Goal: Information Seeking & Learning: Check status

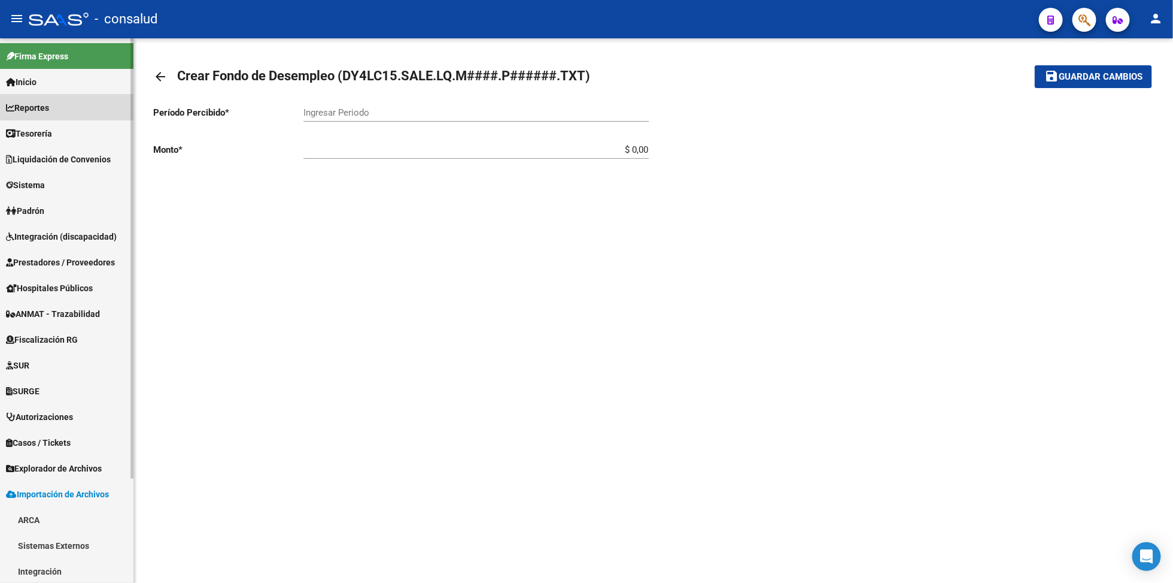
click at [49, 105] on span "Reportes" at bounding box center [27, 107] width 43 height 13
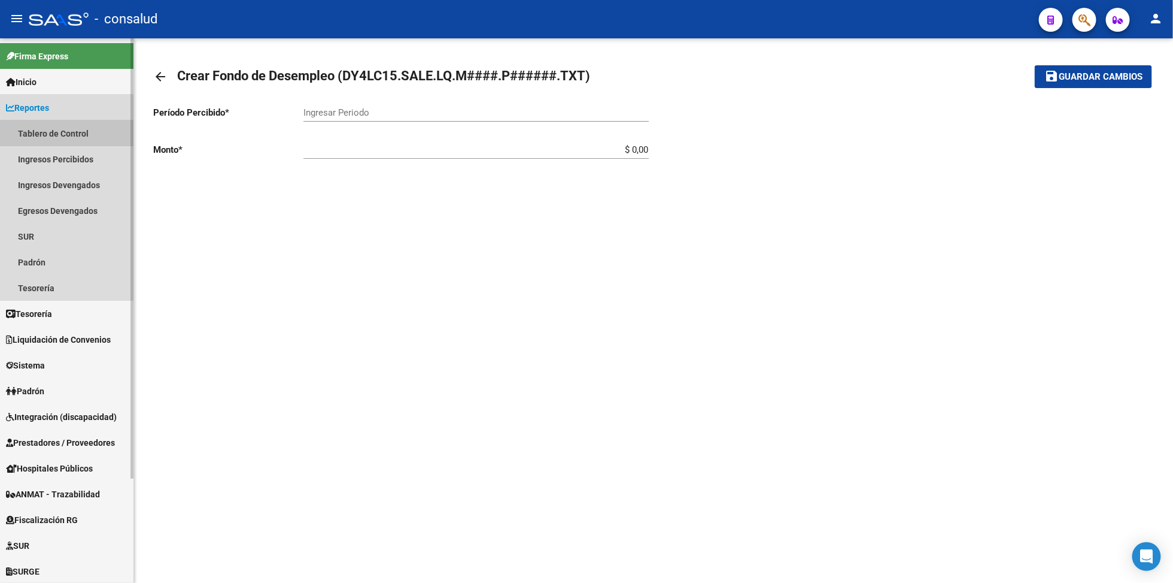
click at [45, 128] on link "Tablero de Control" at bounding box center [67, 133] width 134 height 26
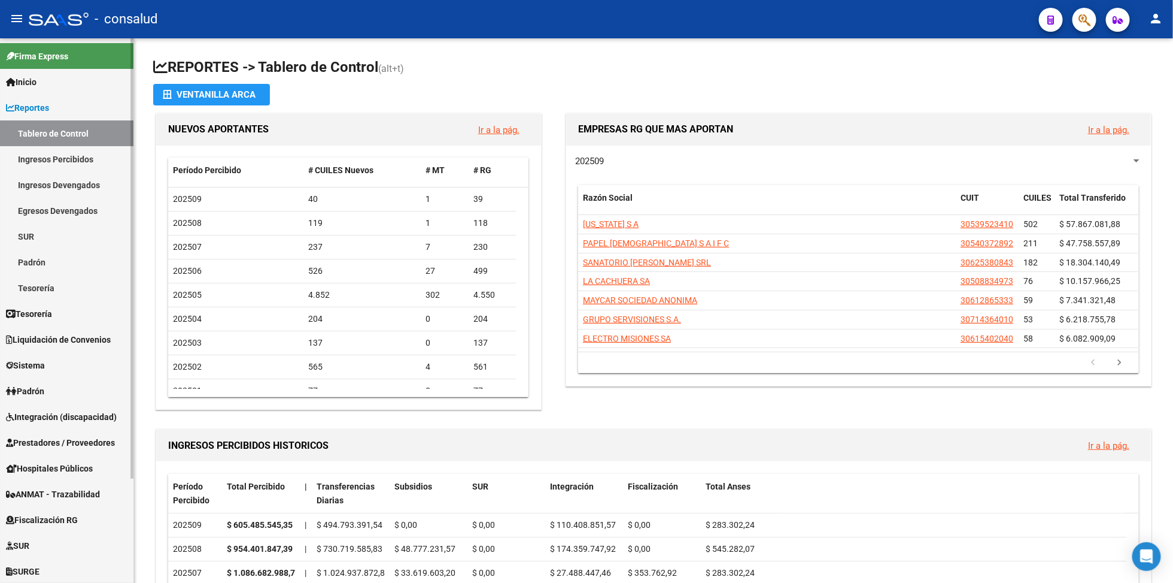
click at [58, 185] on link "Ingresos Devengados" at bounding box center [67, 185] width 134 height 26
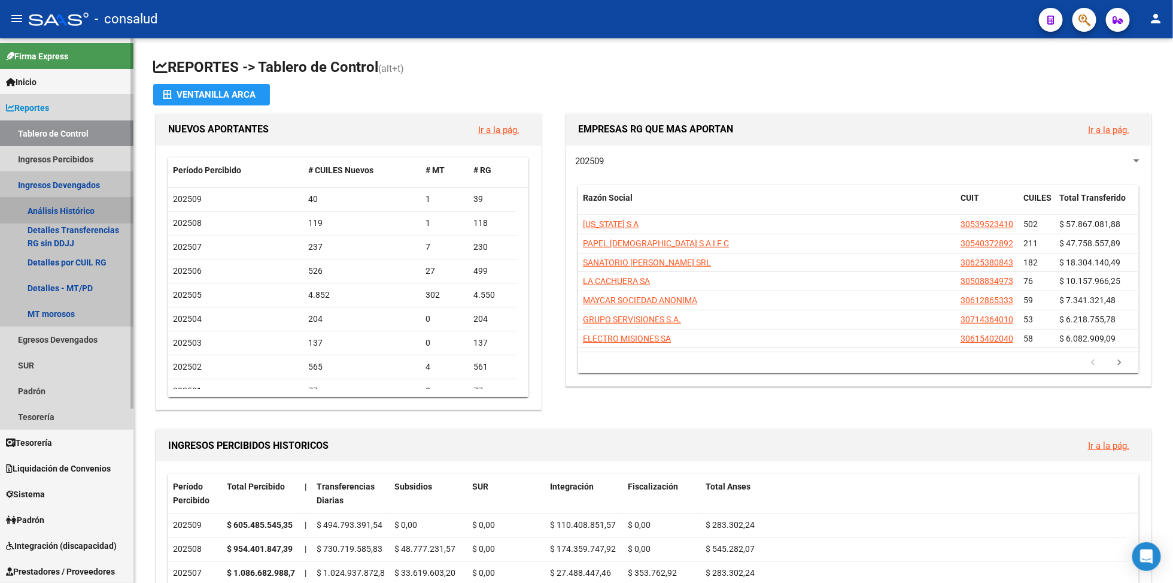
click at [44, 210] on link "Análisis Histórico" at bounding box center [67, 211] width 134 height 26
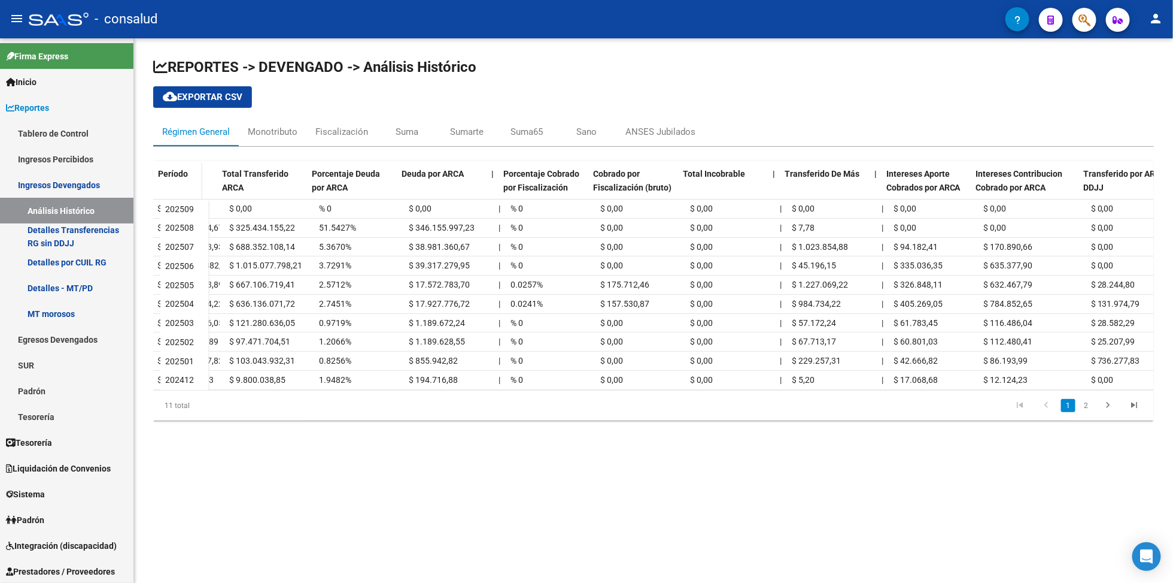
scroll to position [0, 244]
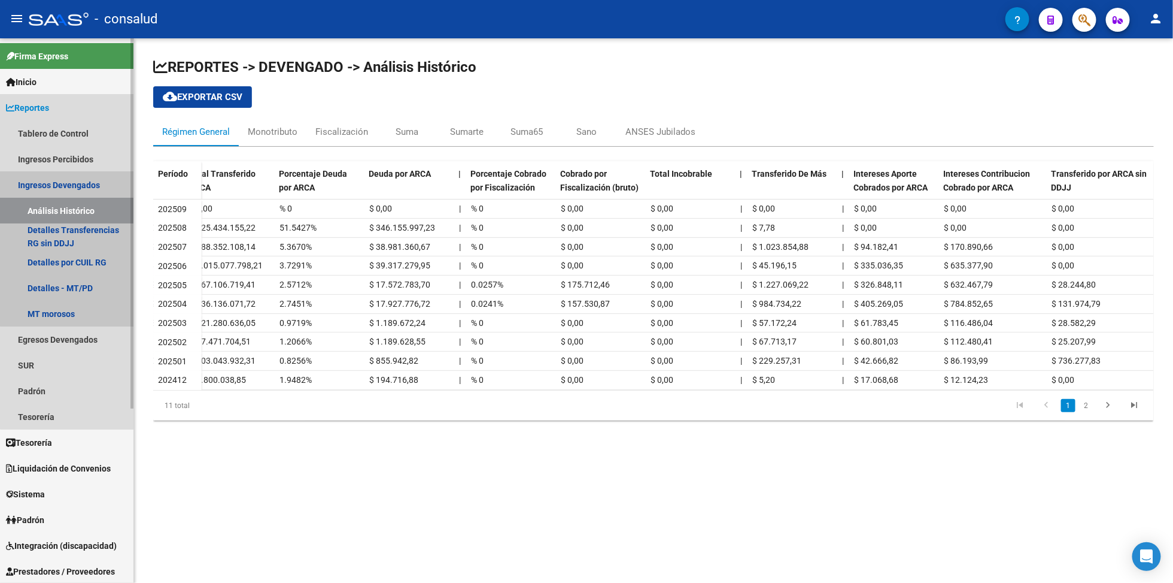
click at [67, 182] on link "Ingresos Devengados" at bounding box center [67, 185] width 134 height 26
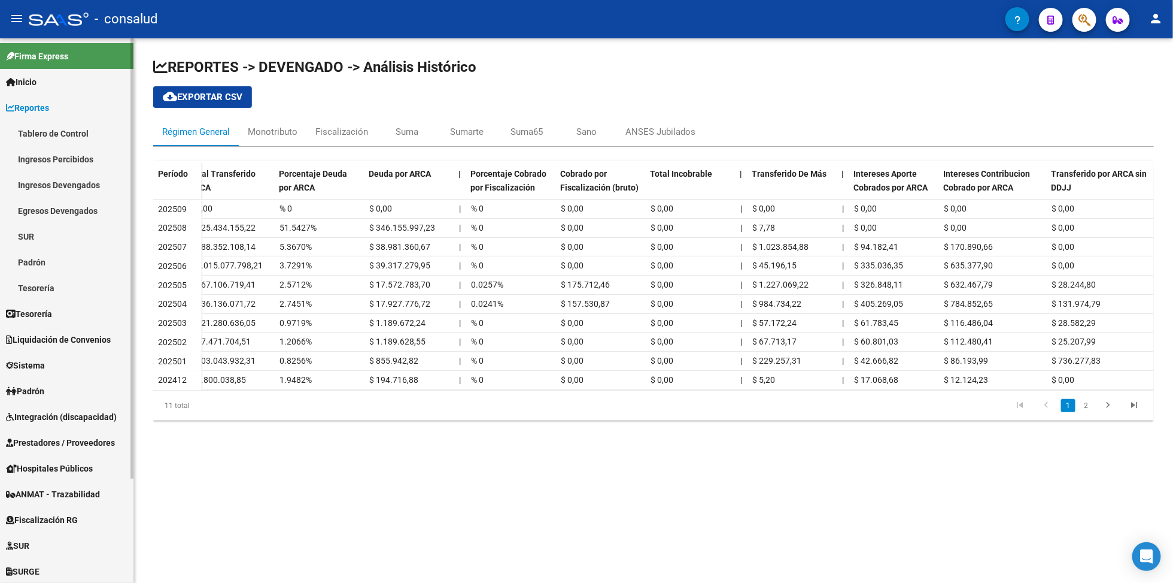
click at [62, 184] on link "Ingresos Devengados" at bounding box center [67, 185] width 134 height 26
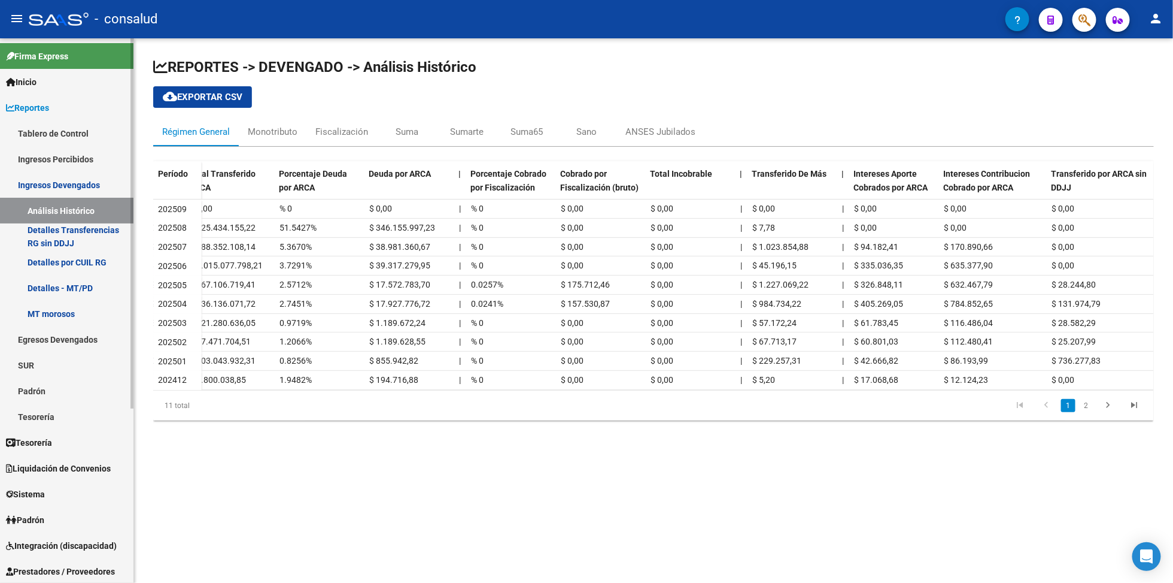
click at [72, 184] on link "Ingresos Devengados" at bounding box center [67, 185] width 134 height 26
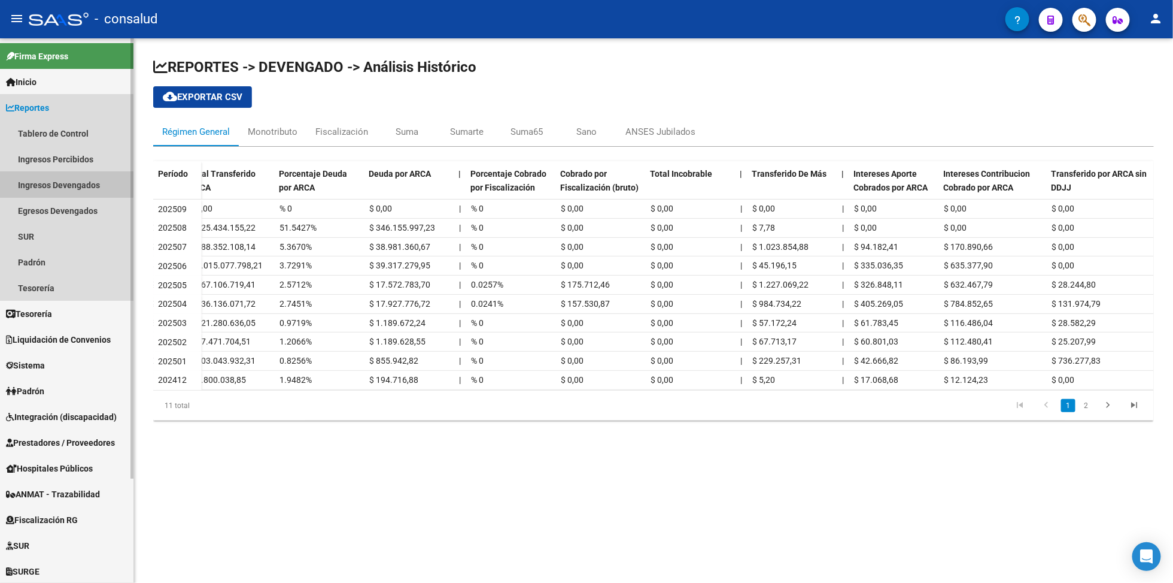
click at [62, 184] on link "Ingresos Devengados" at bounding box center [67, 185] width 134 height 26
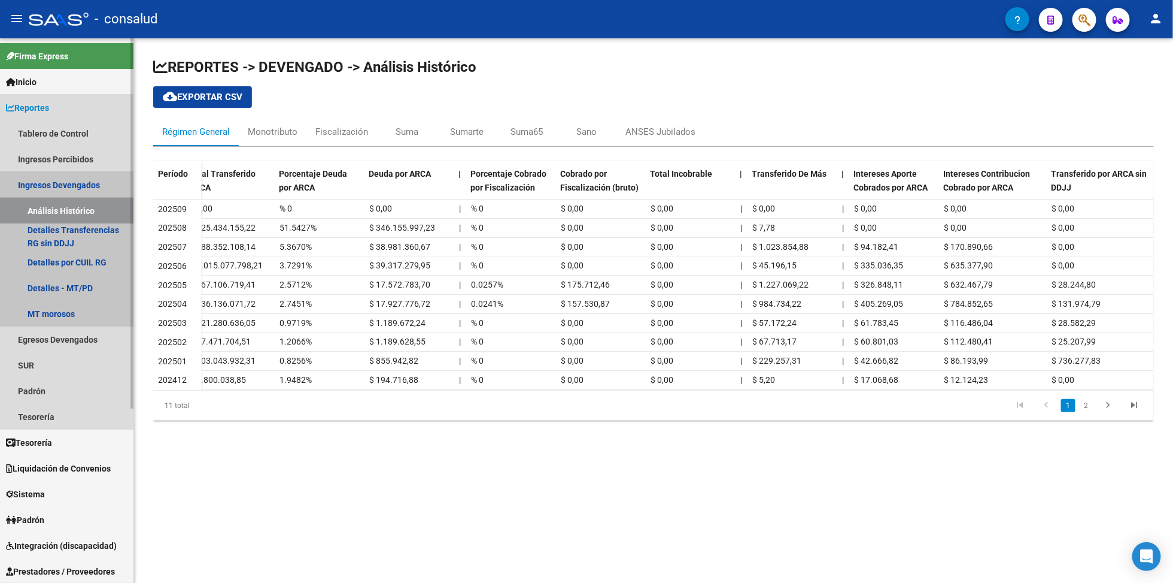
click at [75, 211] on link "Análisis Histórico" at bounding box center [67, 211] width 134 height 26
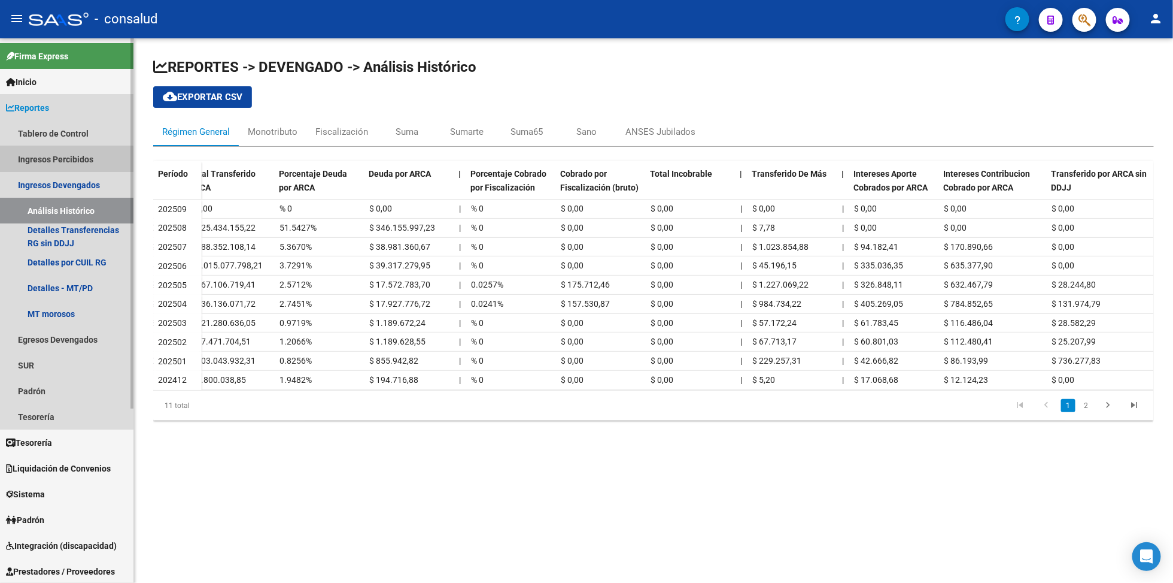
click at [64, 162] on link "Ingresos Percibidos" at bounding box center [67, 159] width 134 height 26
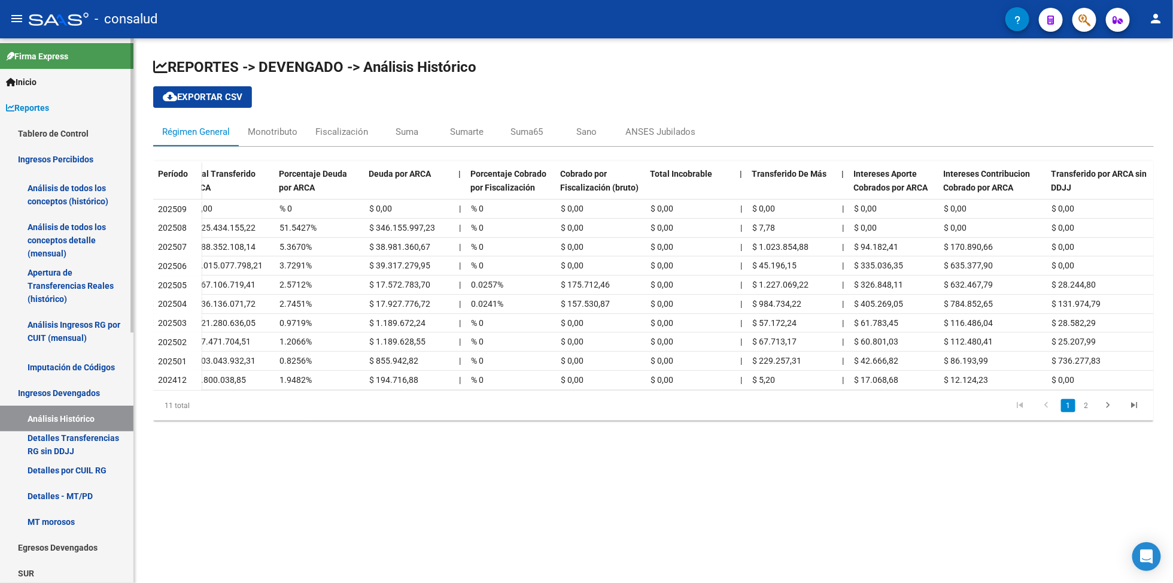
click at [68, 196] on link "Análisis de todos los conceptos (histórico)" at bounding box center [67, 194] width 134 height 45
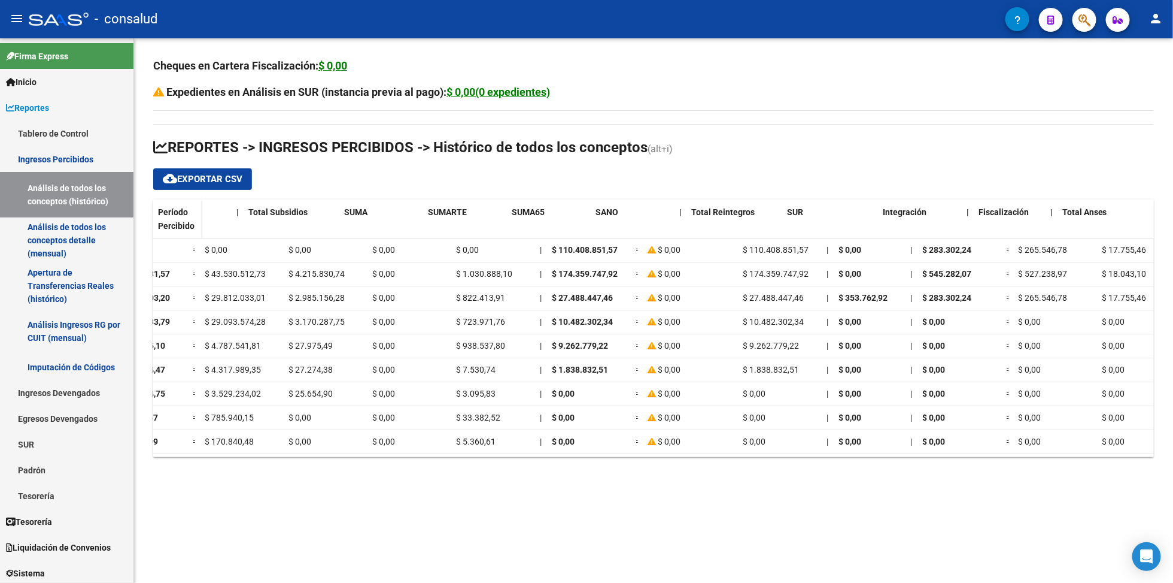
scroll to position [0, 696]
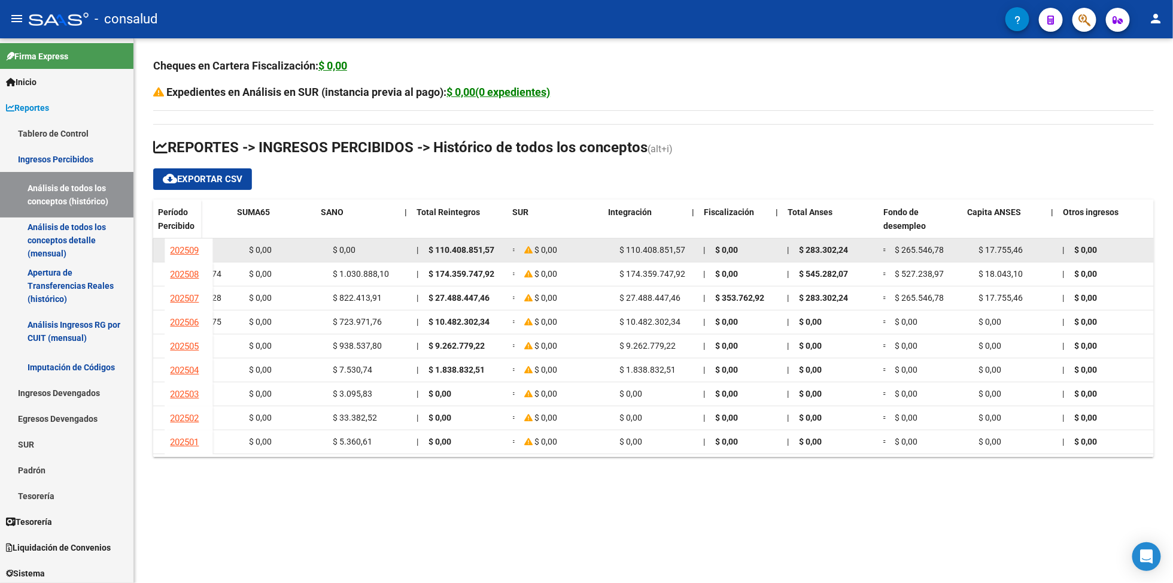
click at [916, 251] on span "$ 265.546,78" at bounding box center [920, 250] width 49 height 10
click at [917, 251] on span "$ 265.546,78" at bounding box center [920, 250] width 49 height 10
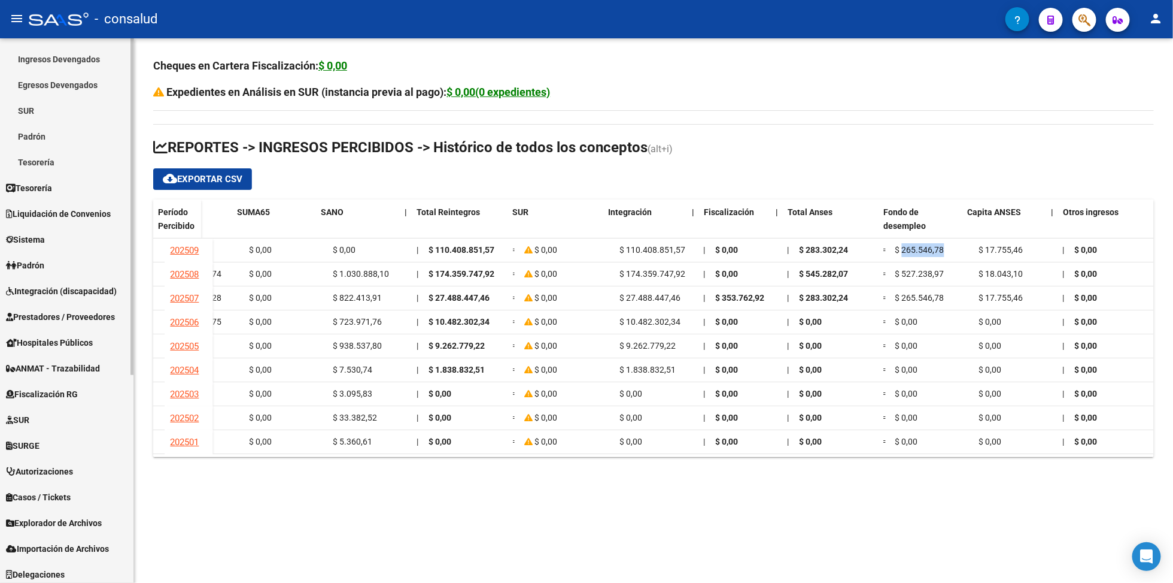
scroll to position [337, 0]
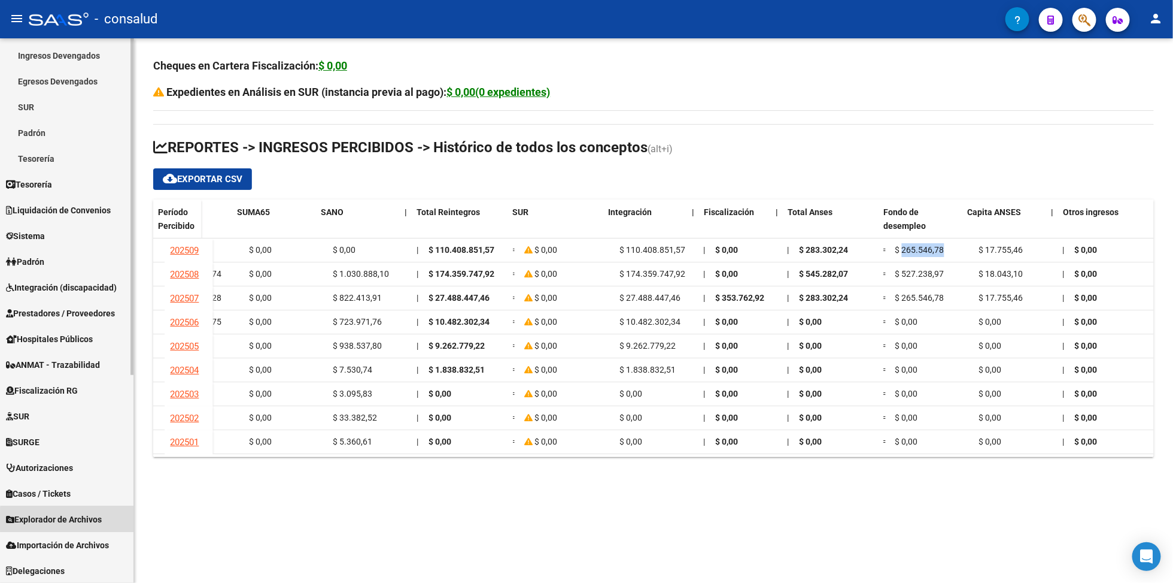
click at [88, 521] on span "Explorador de Archivos" at bounding box center [54, 518] width 96 height 13
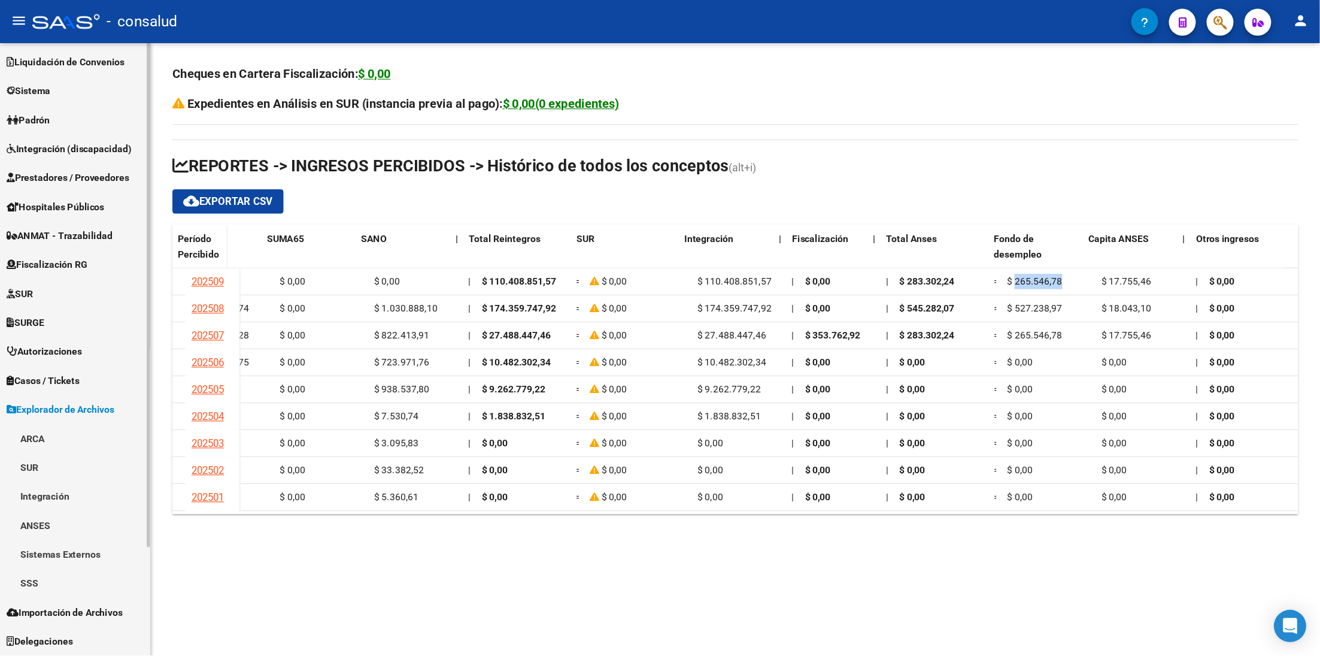
scroll to position [103, 0]
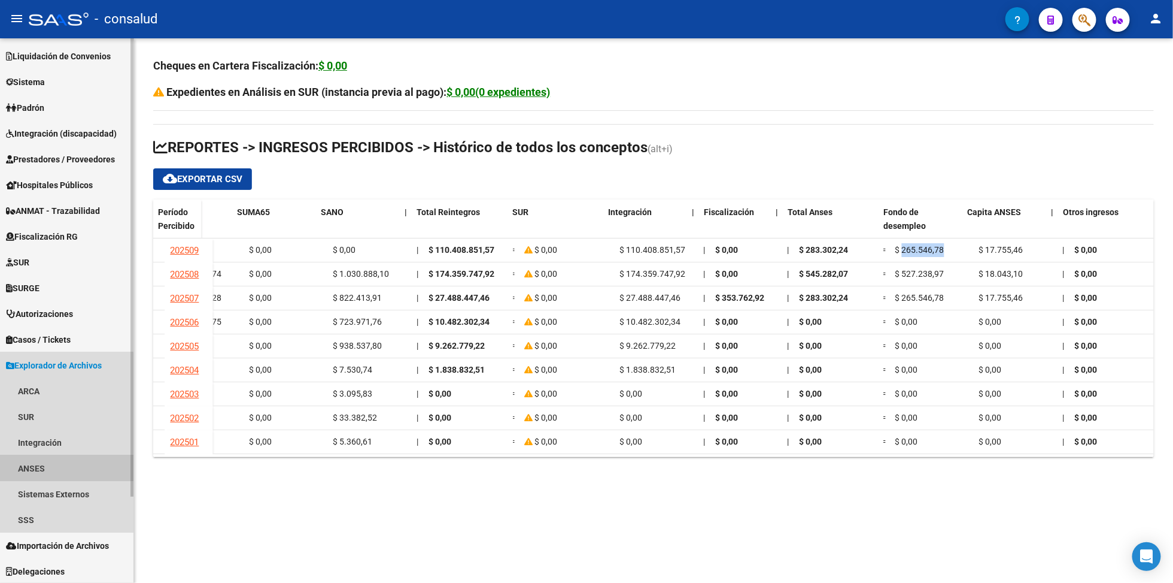
click at [44, 466] on link "ANSES" at bounding box center [67, 468] width 134 height 26
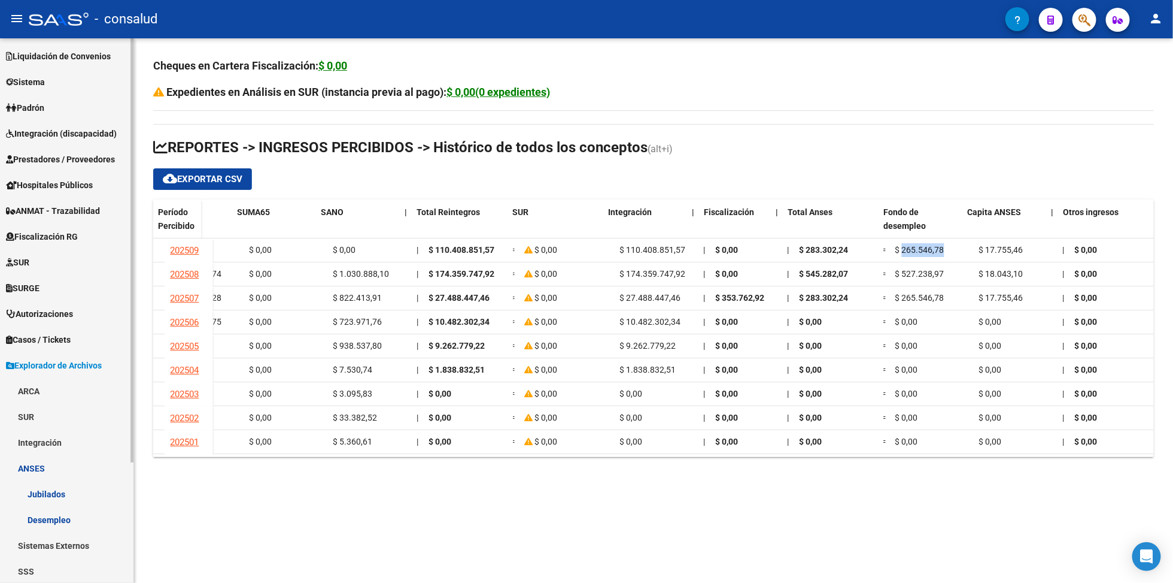
click at [44, 466] on link "ANSES" at bounding box center [67, 468] width 134 height 26
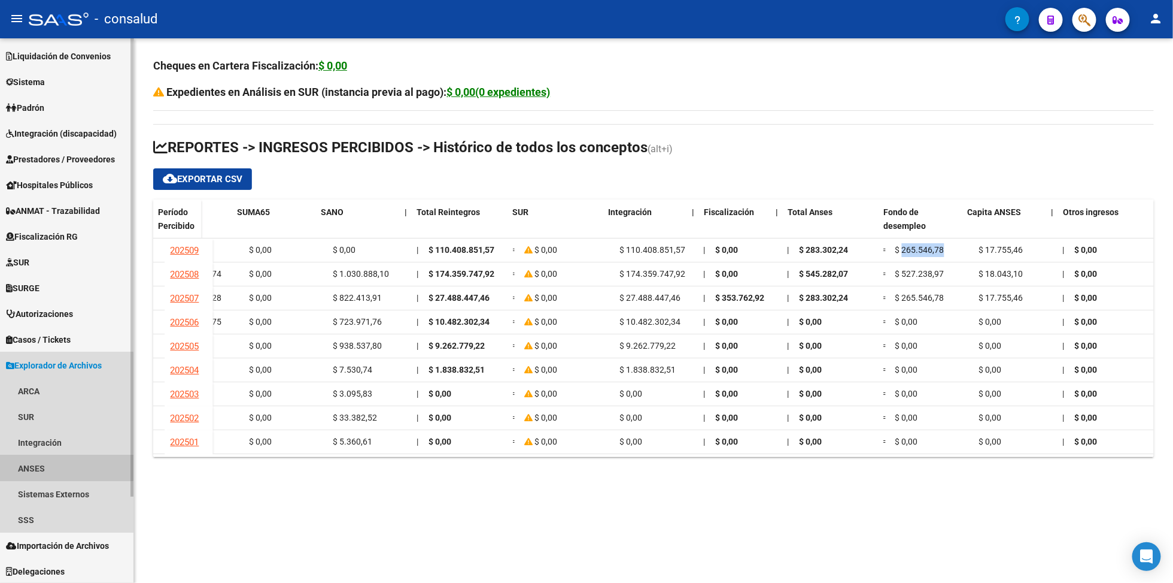
click at [48, 466] on link "ANSES" at bounding box center [67, 468] width 134 height 26
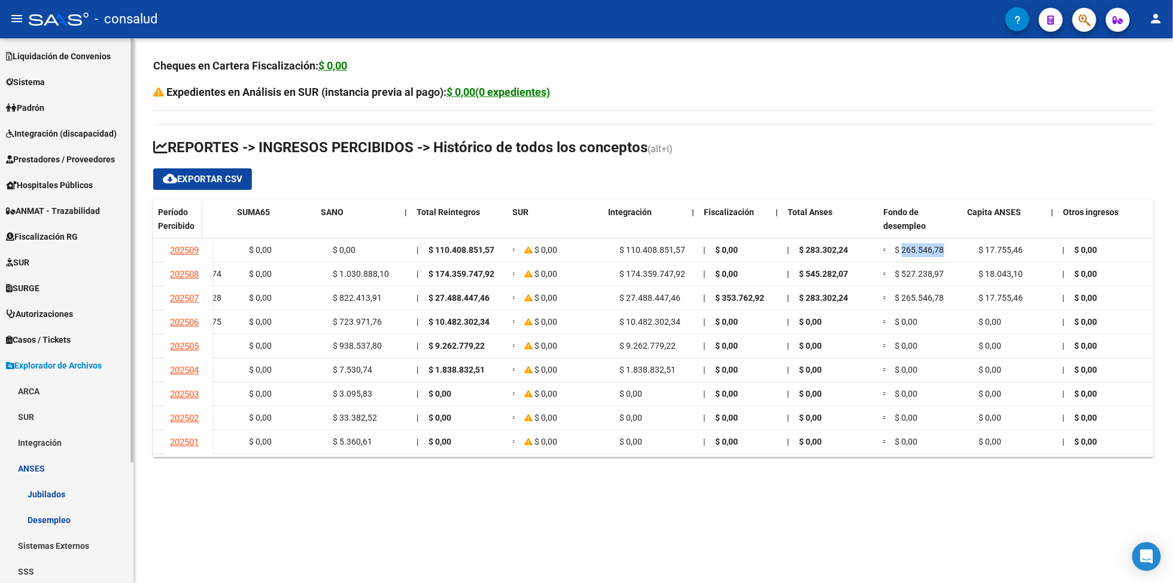
click at [58, 521] on link "Desempleo" at bounding box center [67, 519] width 134 height 26
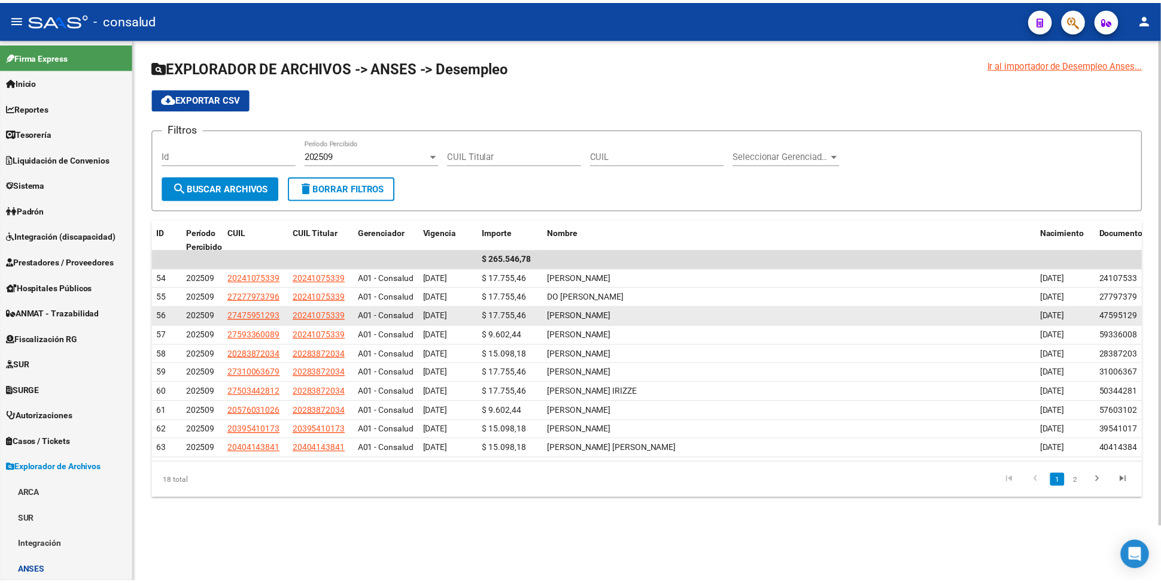
scroll to position [62, 0]
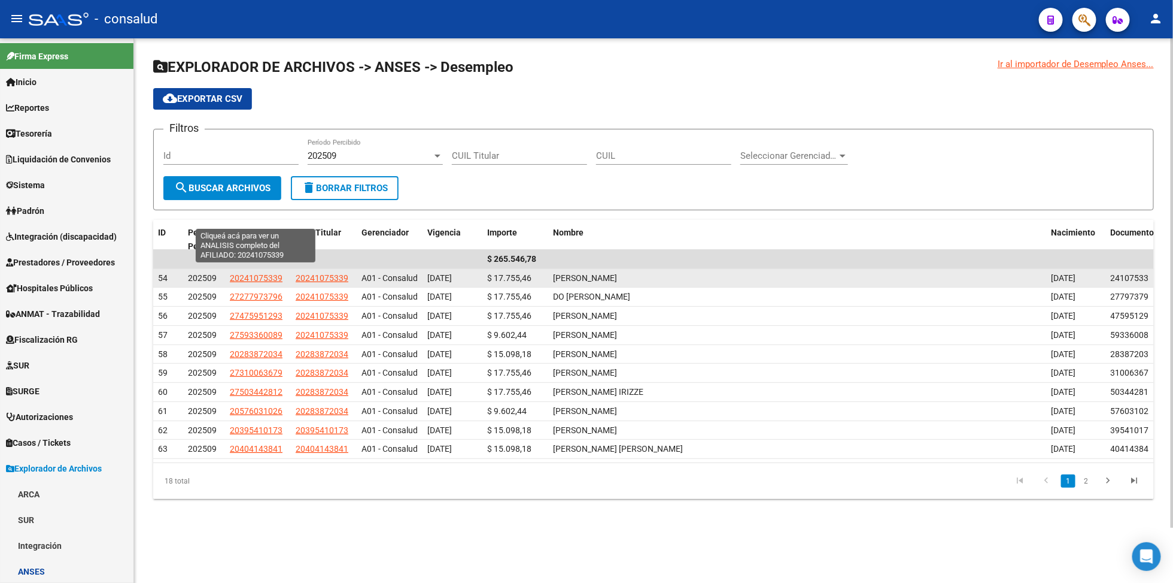
click at [248, 273] on span "20241075339" at bounding box center [256, 278] width 53 height 10
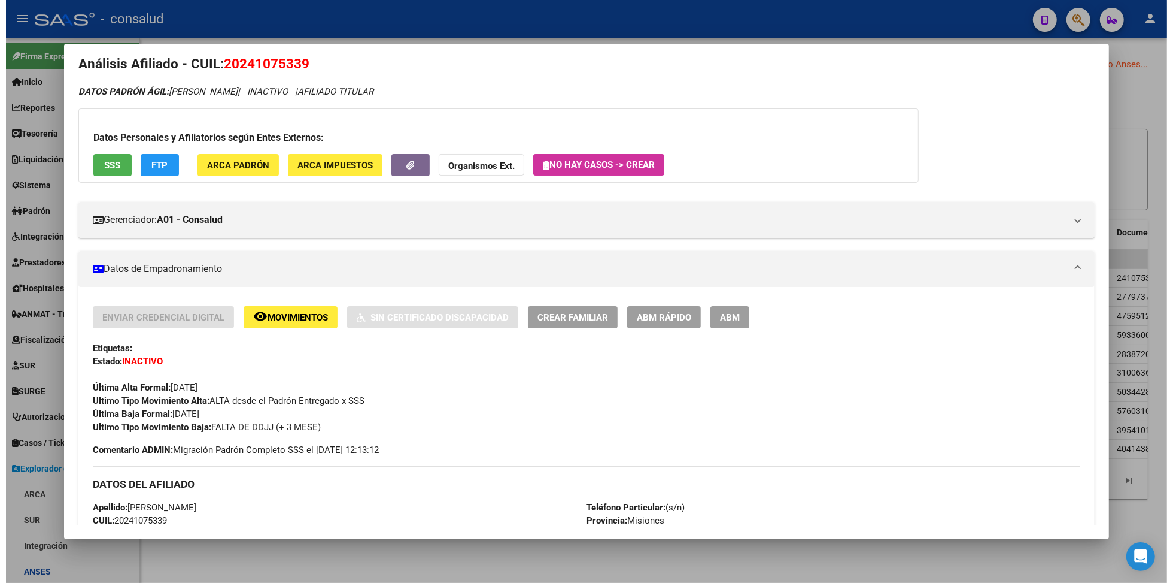
scroll to position [0, 0]
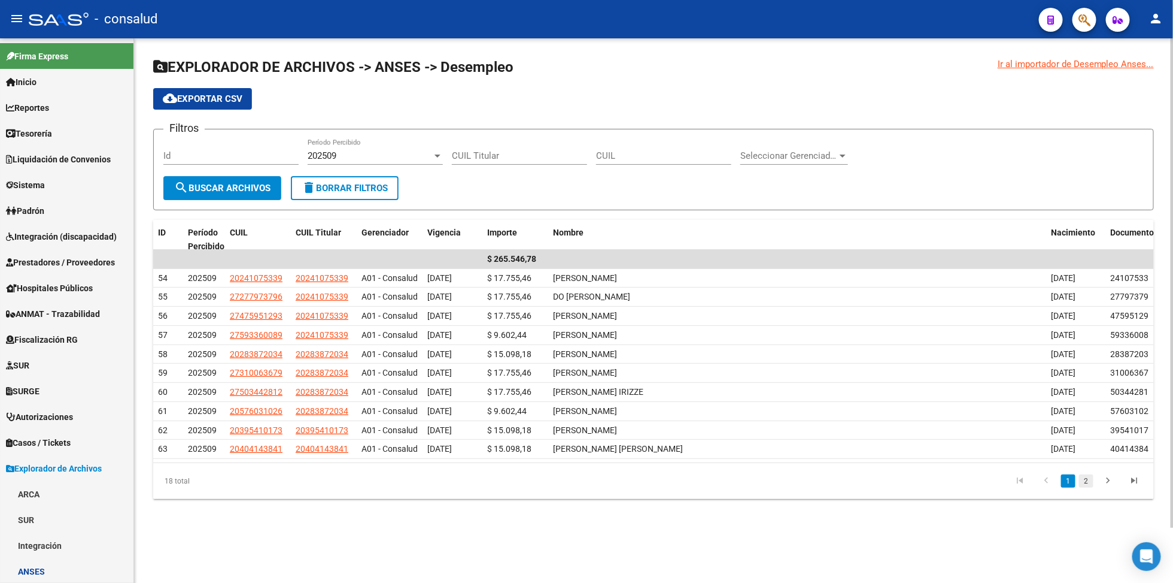
click at [1088, 487] on link "2" at bounding box center [1086, 480] width 14 height 13
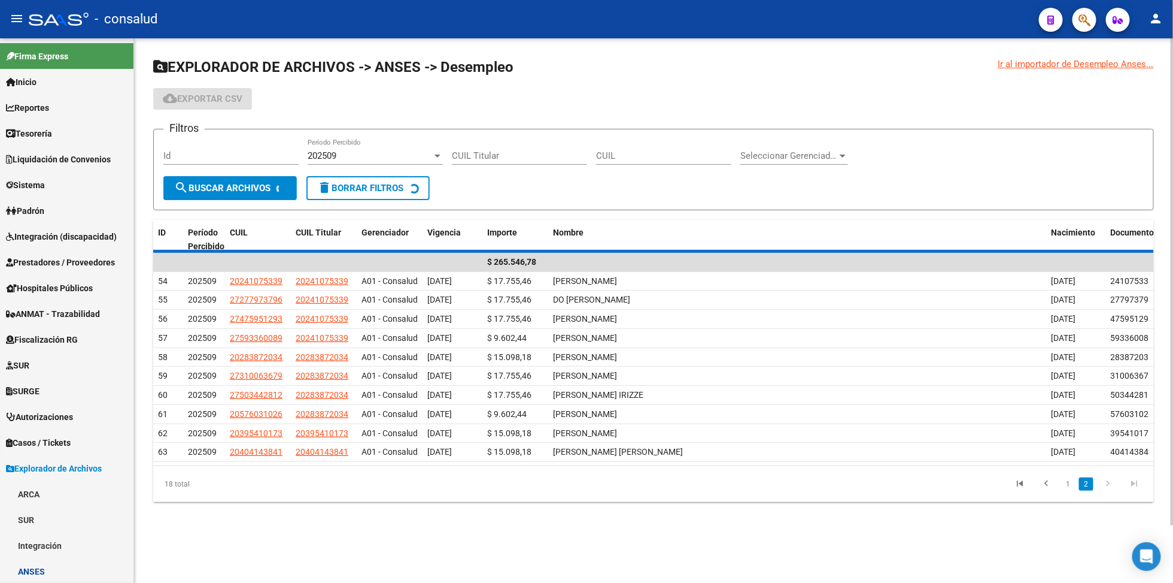
scroll to position [2, 0]
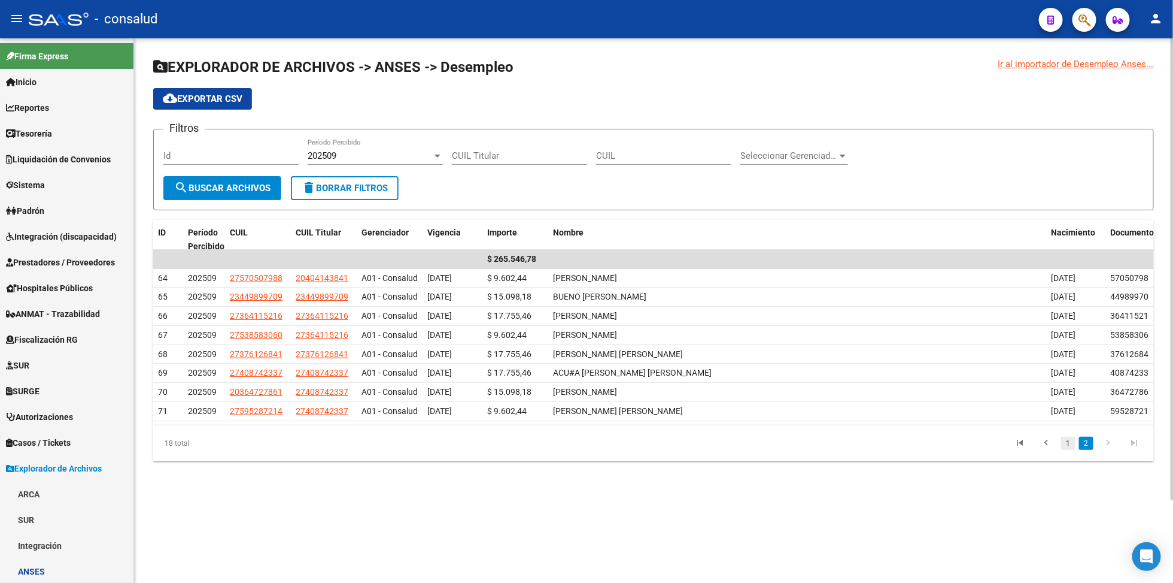
click at [1068, 450] on link "1" at bounding box center [1068, 442] width 14 height 13
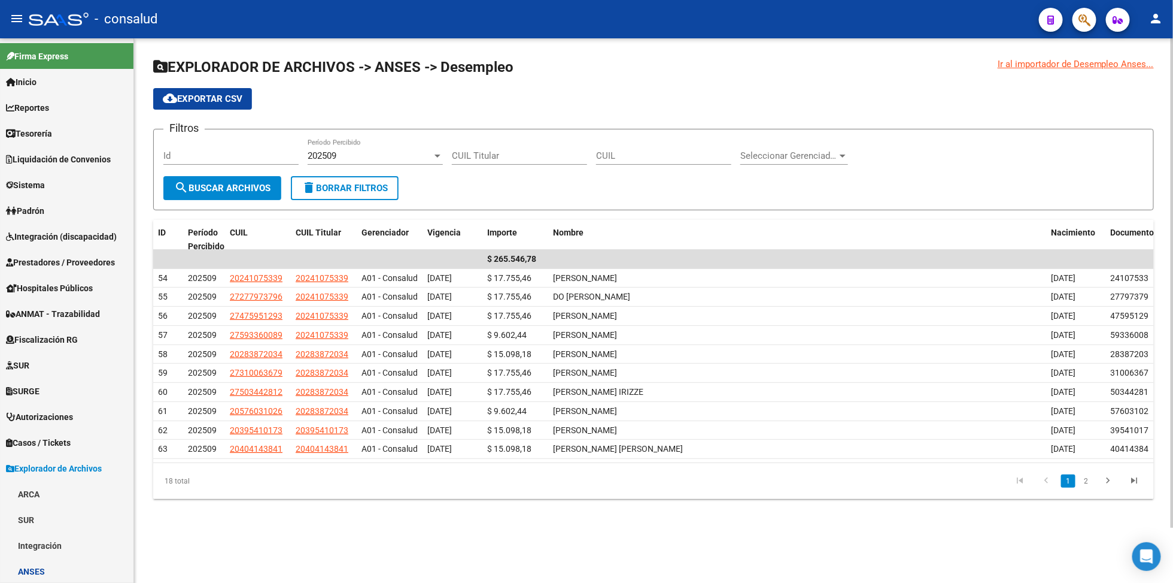
click at [348, 186] on span "delete Borrar Filtros" at bounding box center [345, 188] width 86 height 11
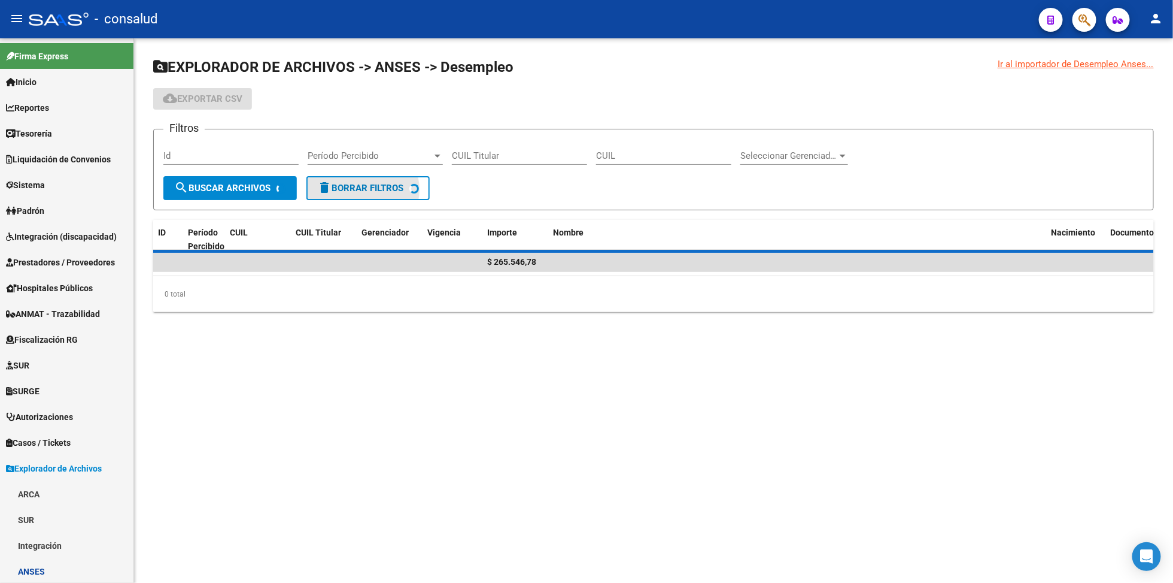
scroll to position [0, 0]
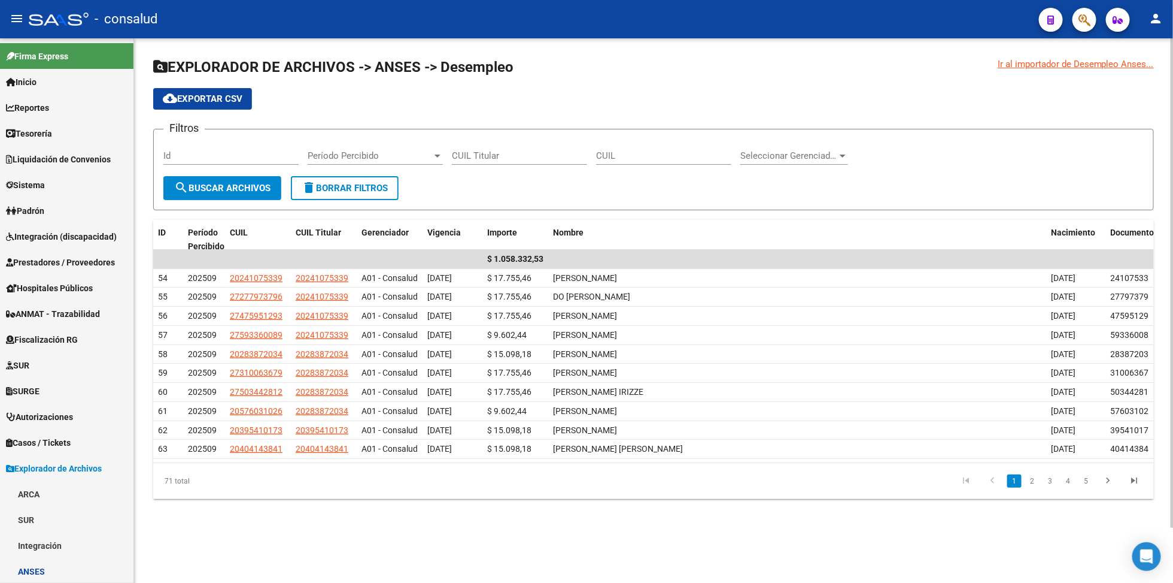
click at [263, 187] on span "search Buscar Archivos" at bounding box center [222, 188] width 96 height 11
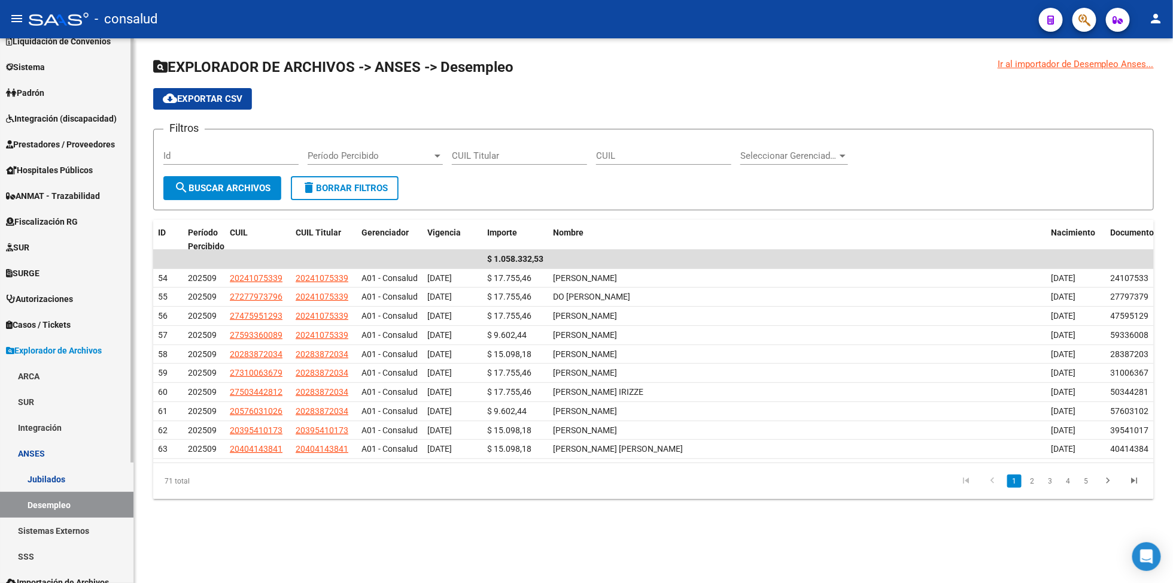
scroll to position [155, 0]
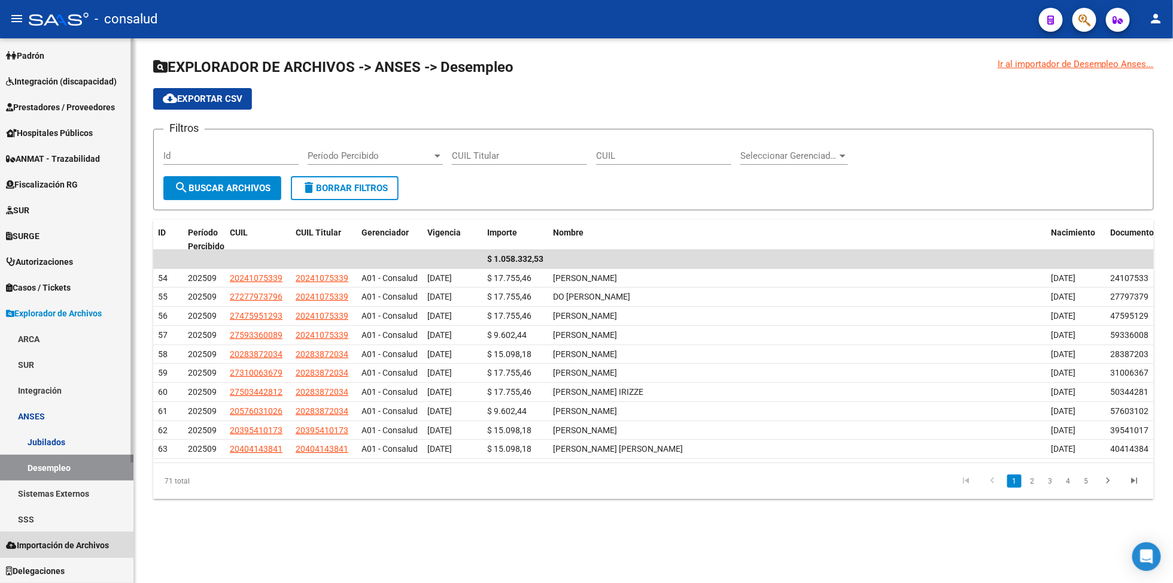
click at [65, 542] on span "Importación de Archivos" at bounding box center [57, 544] width 103 height 13
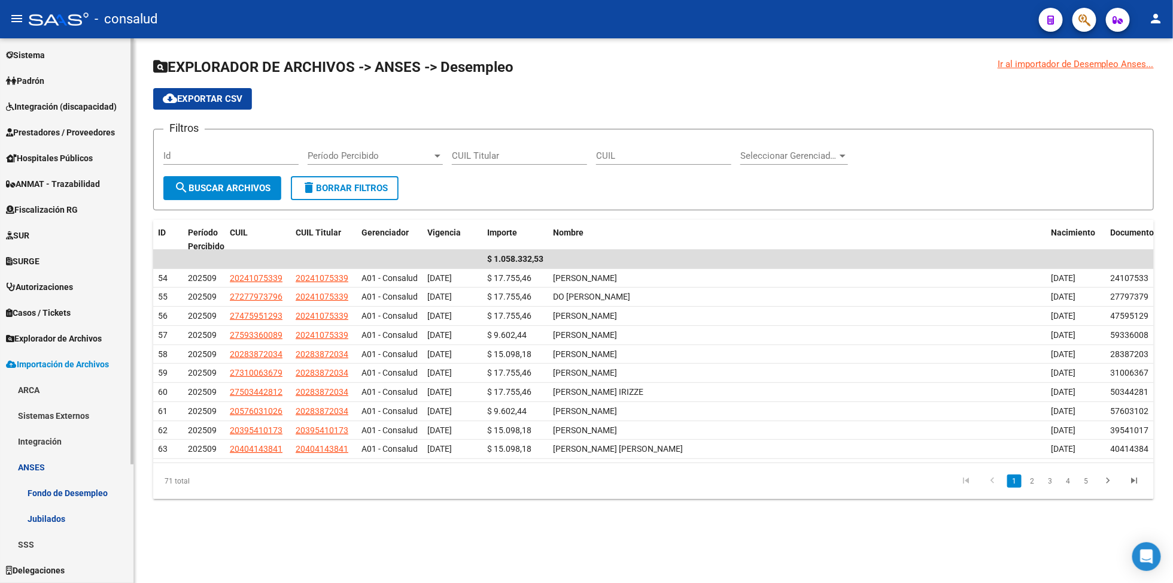
scroll to position [129, 0]
click at [31, 464] on link "ANSES" at bounding box center [67, 467] width 134 height 26
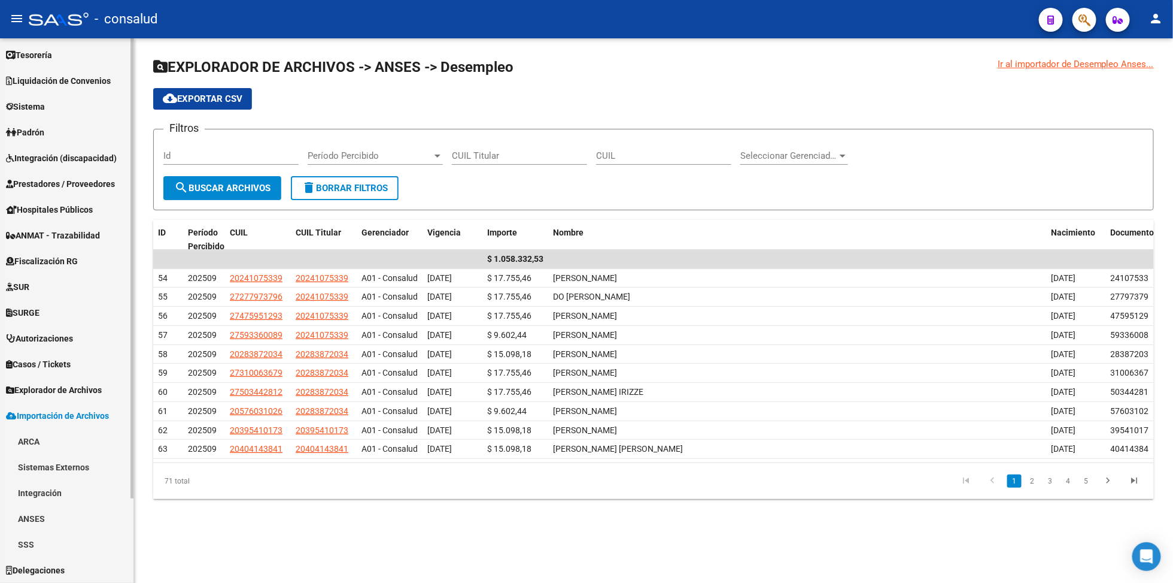
scroll to position [78, 0]
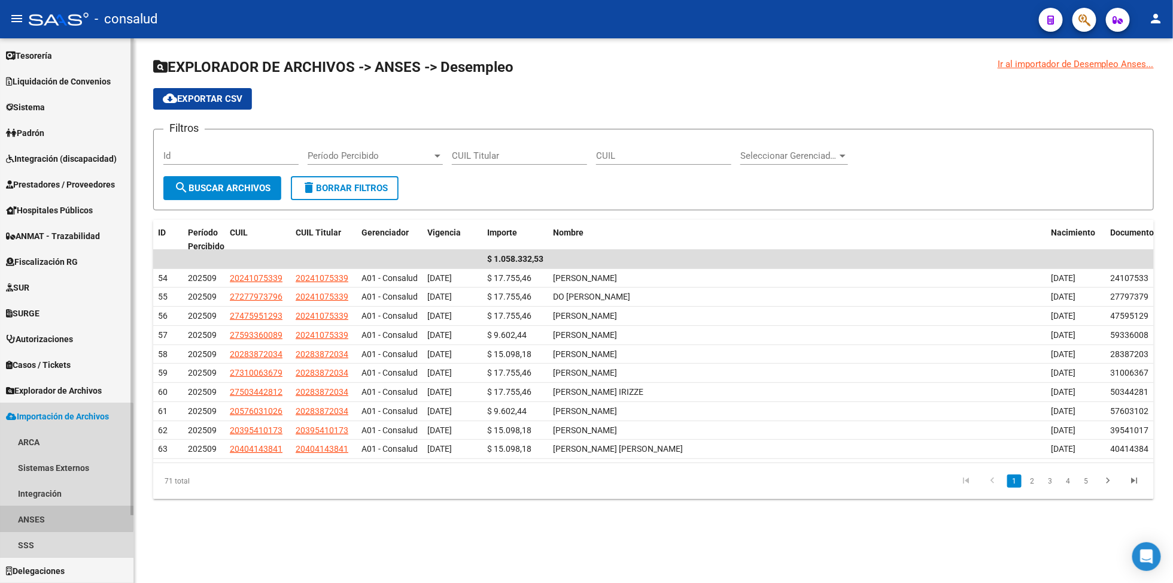
click at [60, 517] on link "ANSES" at bounding box center [67, 519] width 134 height 26
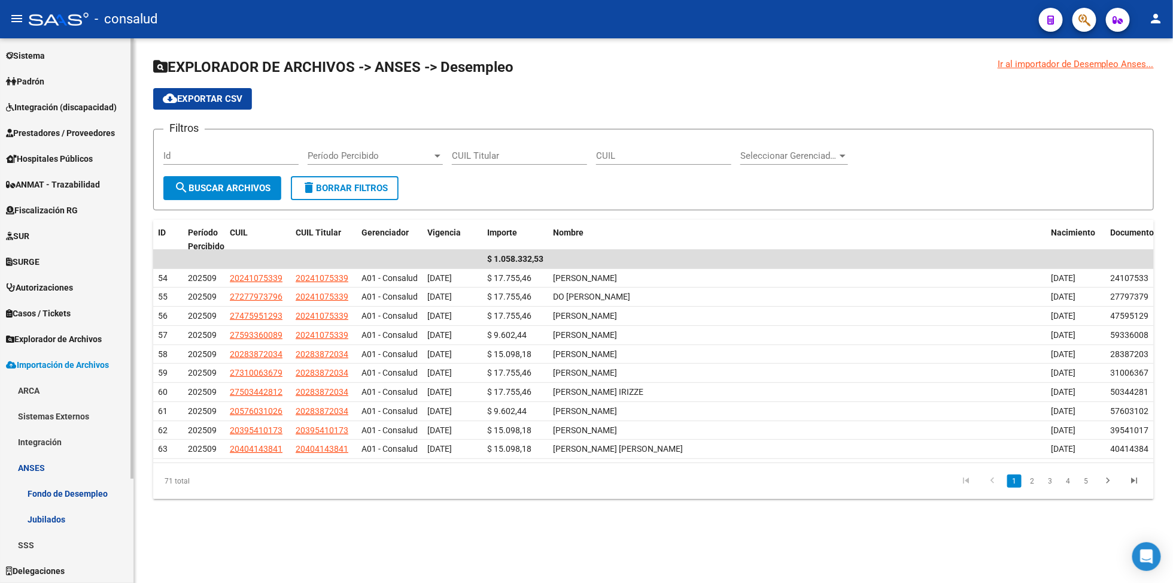
click at [52, 468] on link "ANSES" at bounding box center [67, 467] width 134 height 26
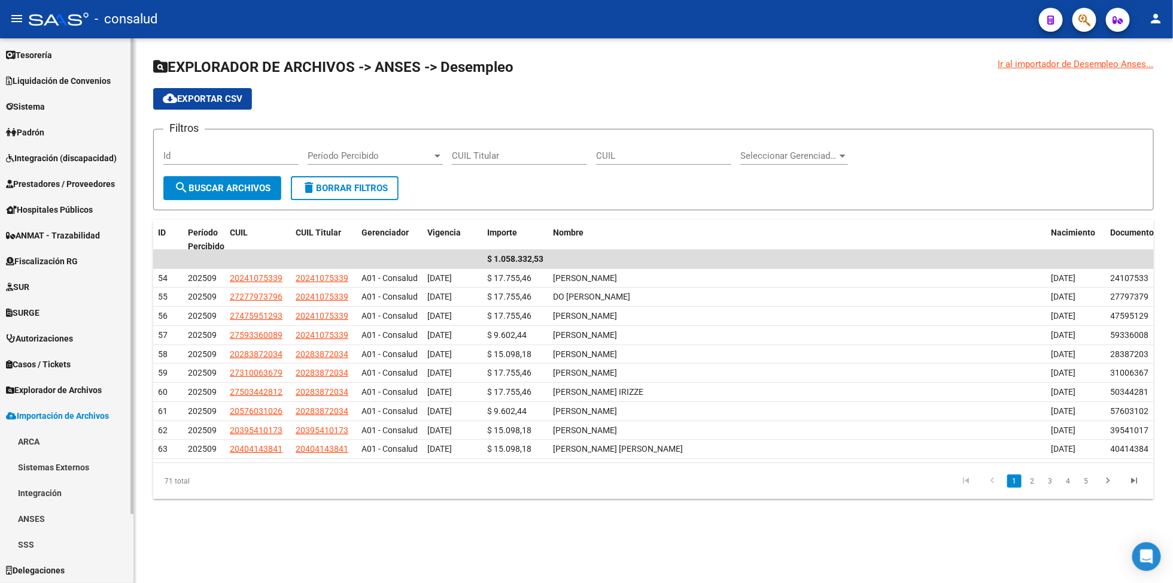
scroll to position [78, 0]
click at [43, 516] on link "ANSES" at bounding box center [67, 519] width 134 height 26
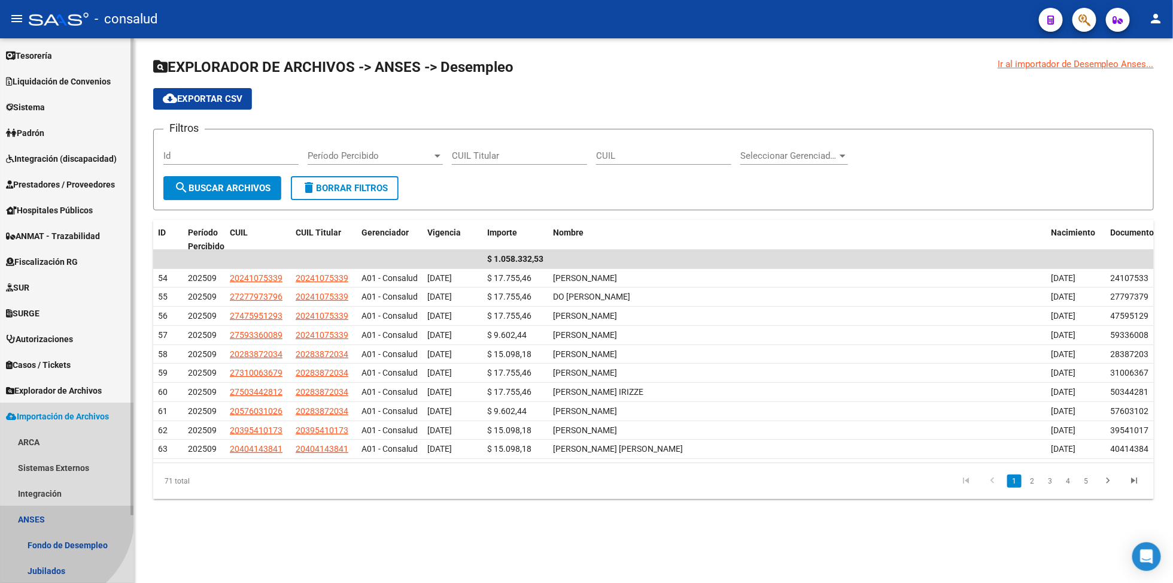
scroll to position [129, 0]
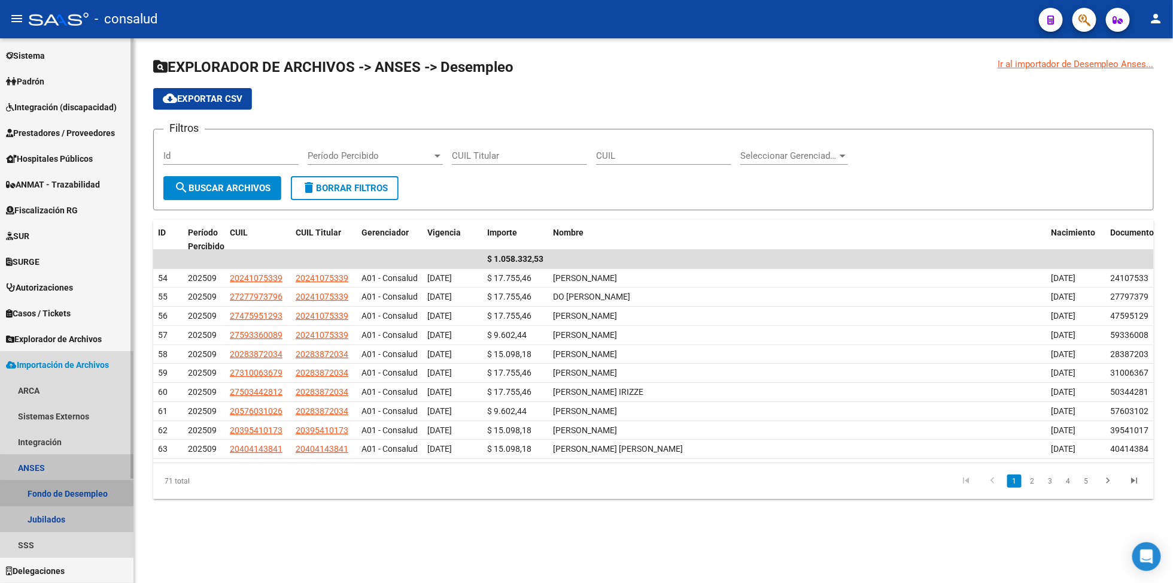
click at [72, 490] on link "Fondo de Desempleo" at bounding box center [67, 493] width 134 height 26
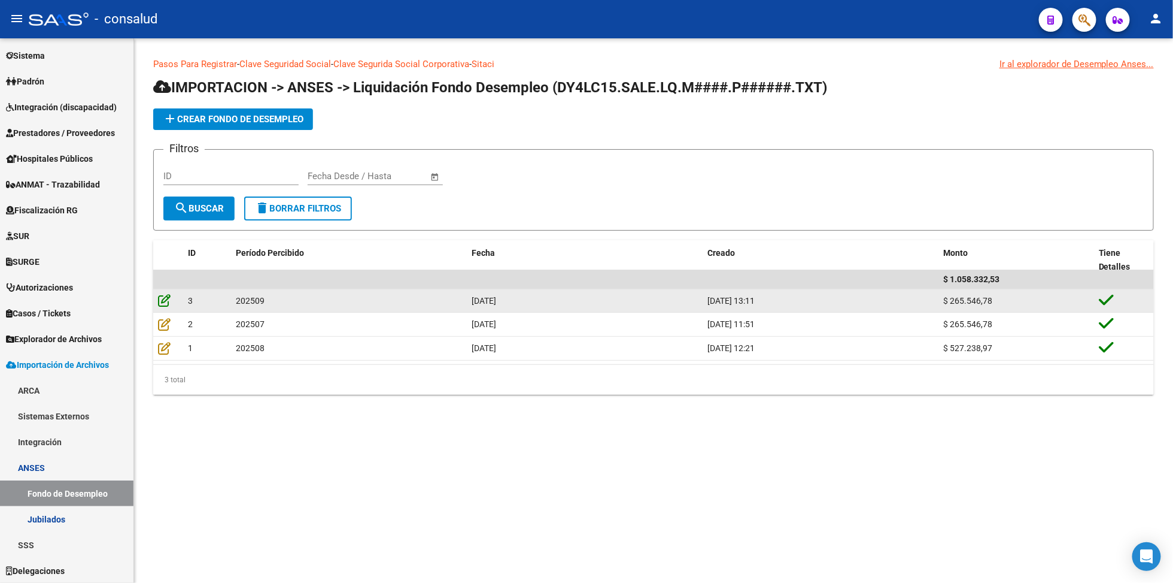
click at [163, 301] on icon at bounding box center [164, 299] width 13 height 13
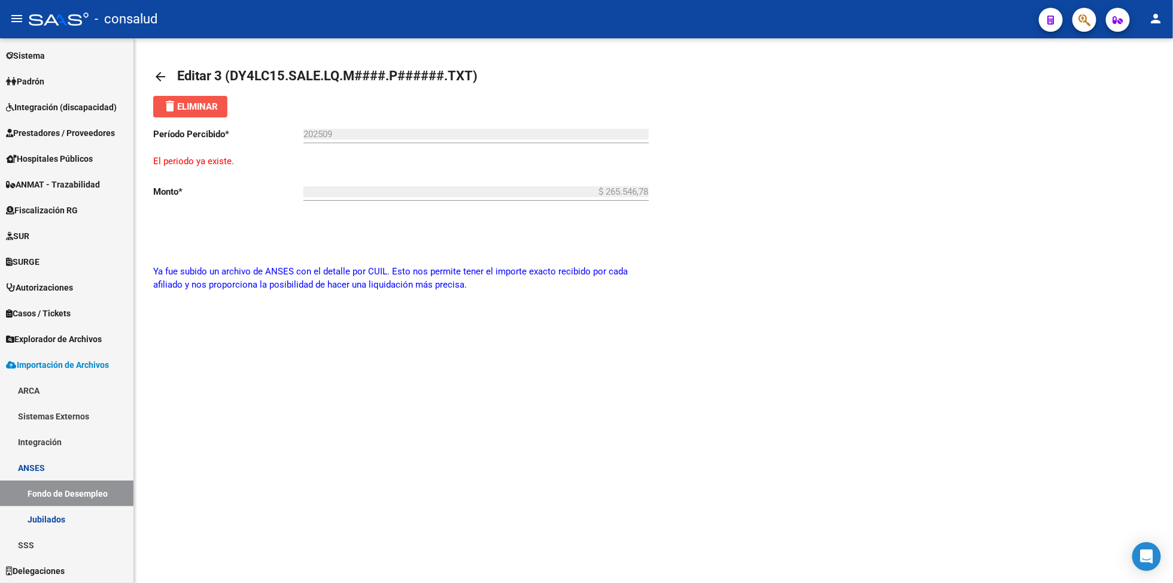
click at [184, 108] on span "delete Eliminar" at bounding box center [190, 106] width 55 height 11
click at [338, 129] on input "202509" at bounding box center [476, 134] width 345 height 11
click at [342, 128] on div "202509 Ingresar Periodo" at bounding box center [476, 130] width 345 height 26
click at [332, 129] on input "202509" at bounding box center [476, 134] width 345 height 11
click at [323, 131] on input "202509" at bounding box center [476, 134] width 345 height 11
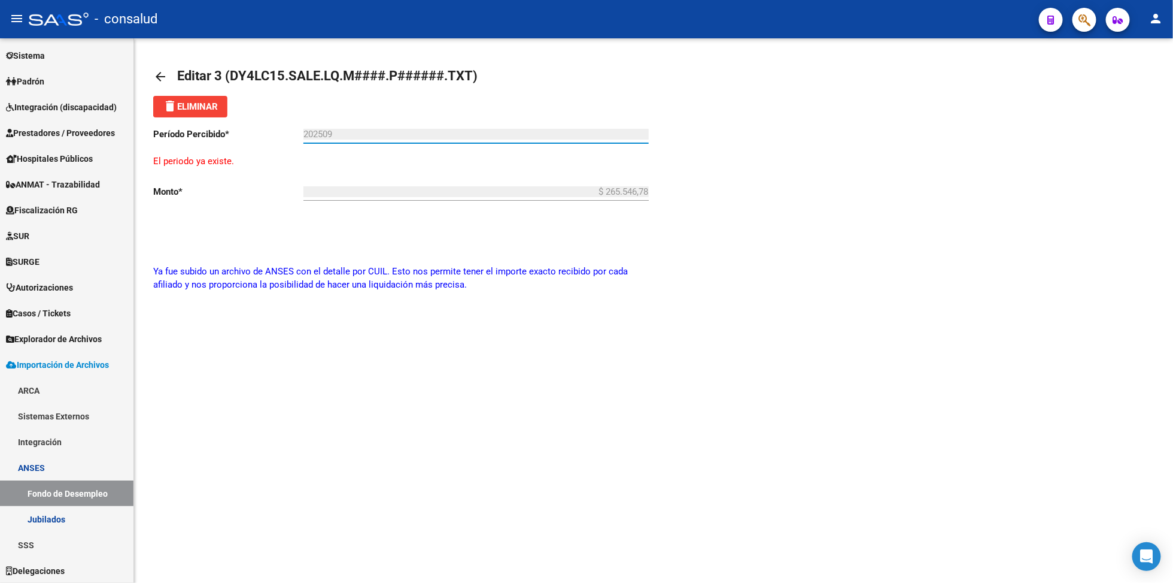
click at [323, 132] on input "202509" at bounding box center [476, 134] width 345 height 11
click at [68, 495] on link "Fondo de Desempleo" at bounding box center [67, 493] width 134 height 26
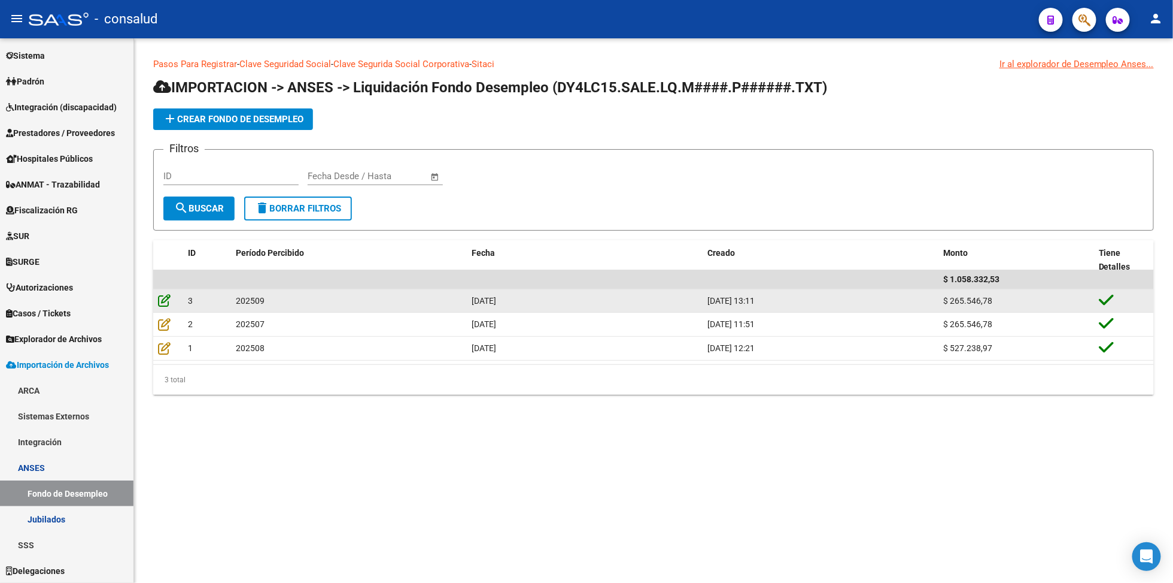
click at [162, 299] on icon at bounding box center [164, 299] width 13 height 13
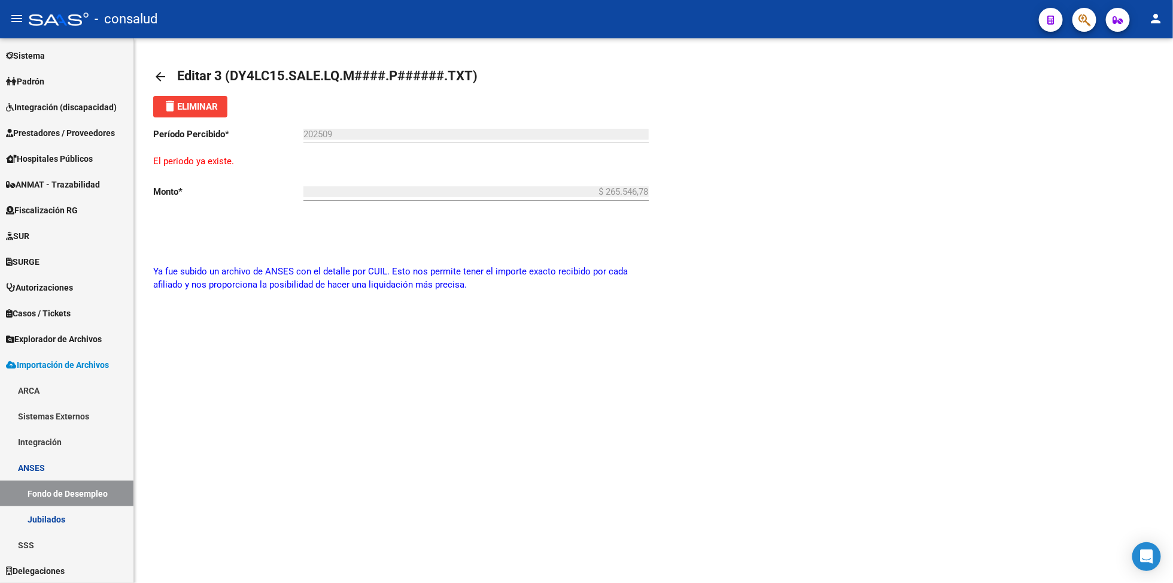
click at [196, 105] on span "delete Eliminar" at bounding box center [190, 106] width 55 height 11
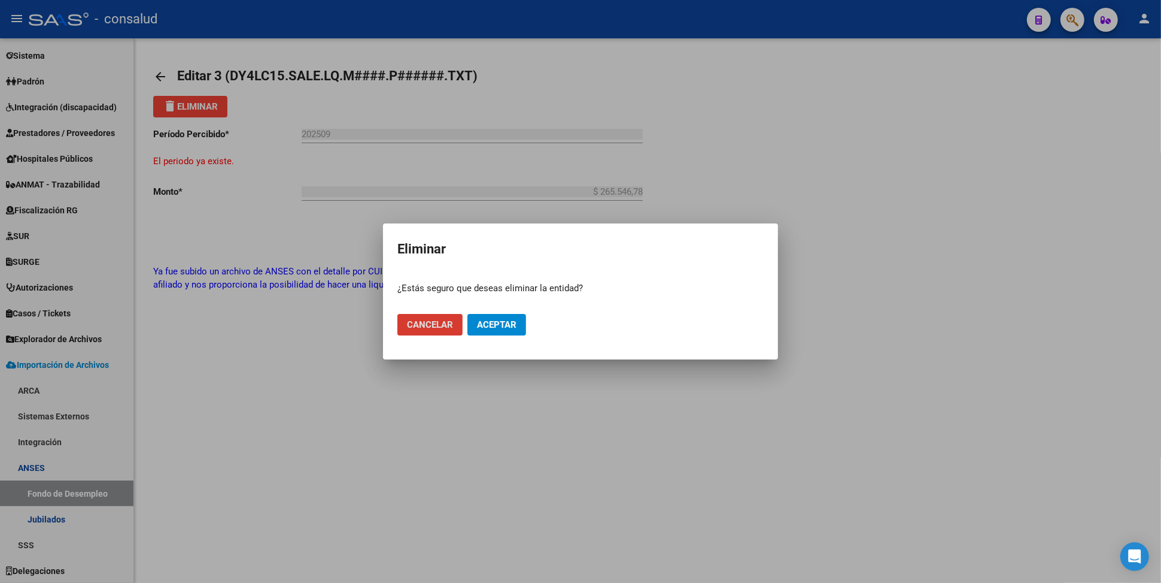
click at [512, 317] on button "Aceptar" at bounding box center [497, 325] width 59 height 22
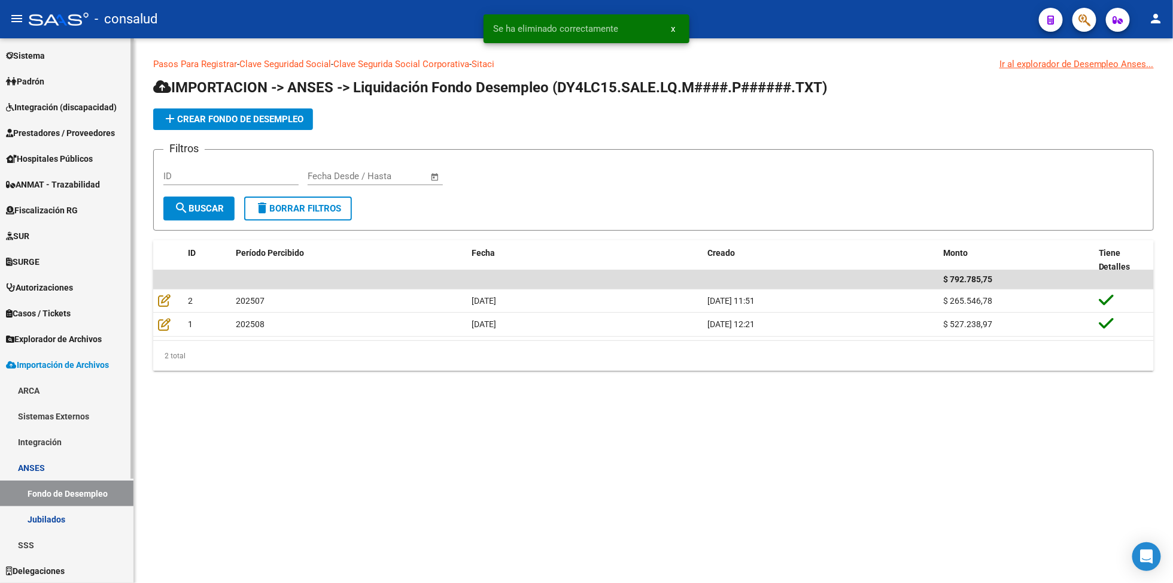
click at [60, 510] on link "Jubilados" at bounding box center [67, 519] width 134 height 26
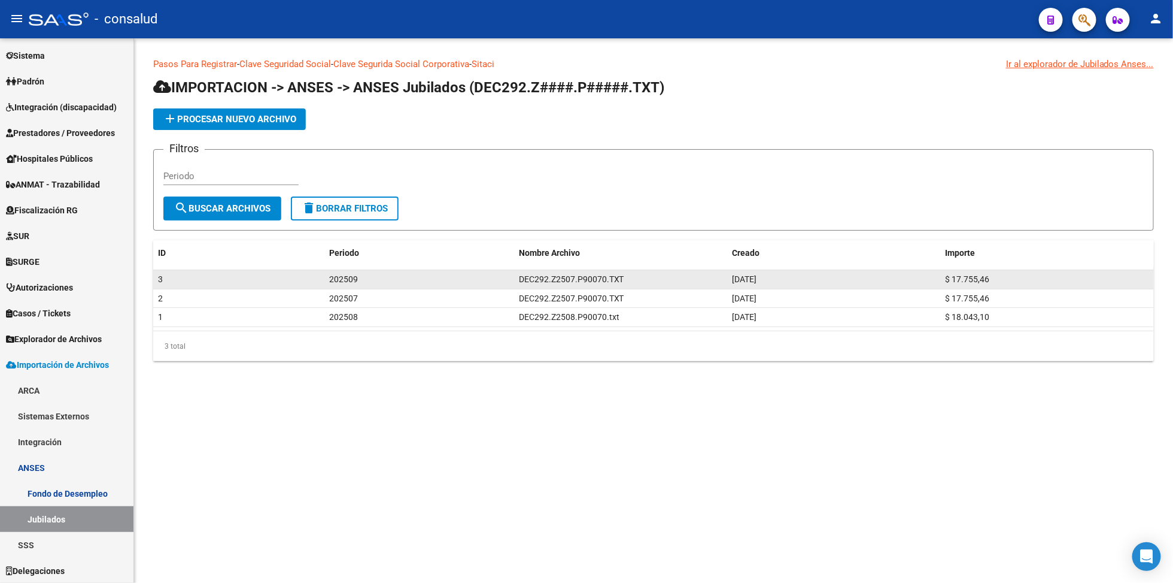
click at [331, 281] on span "202509" at bounding box center [343, 279] width 29 height 10
click at [372, 282] on div "202509" at bounding box center [419, 279] width 180 height 14
click at [442, 281] on div "202509" at bounding box center [419, 279] width 180 height 14
click at [305, 274] on div "3" at bounding box center [239, 279] width 162 height 14
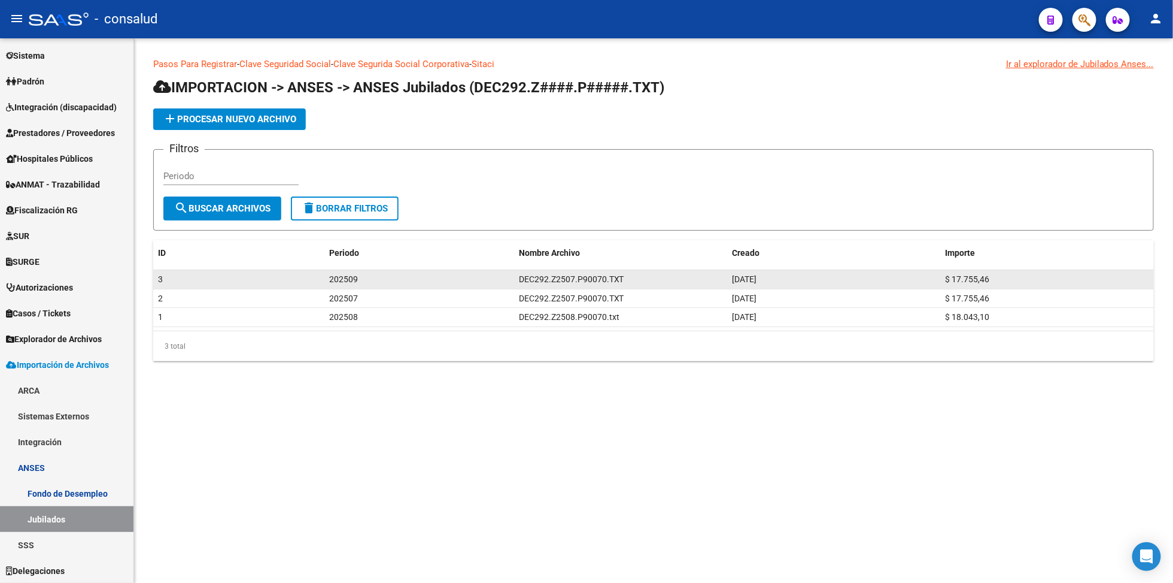
click at [305, 274] on div "3" at bounding box center [239, 279] width 162 height 14
click at [424, 280] on div "202509" at bounding box center [419, 279] width 180 height 14
click at [426, 280] on div "202509" at bounding box center [419, 279] width 180 height 14
drag, startPoint x: 426, startPoint y: 280, endPoint x: 522, endPoint y: 281, distance: 95.8
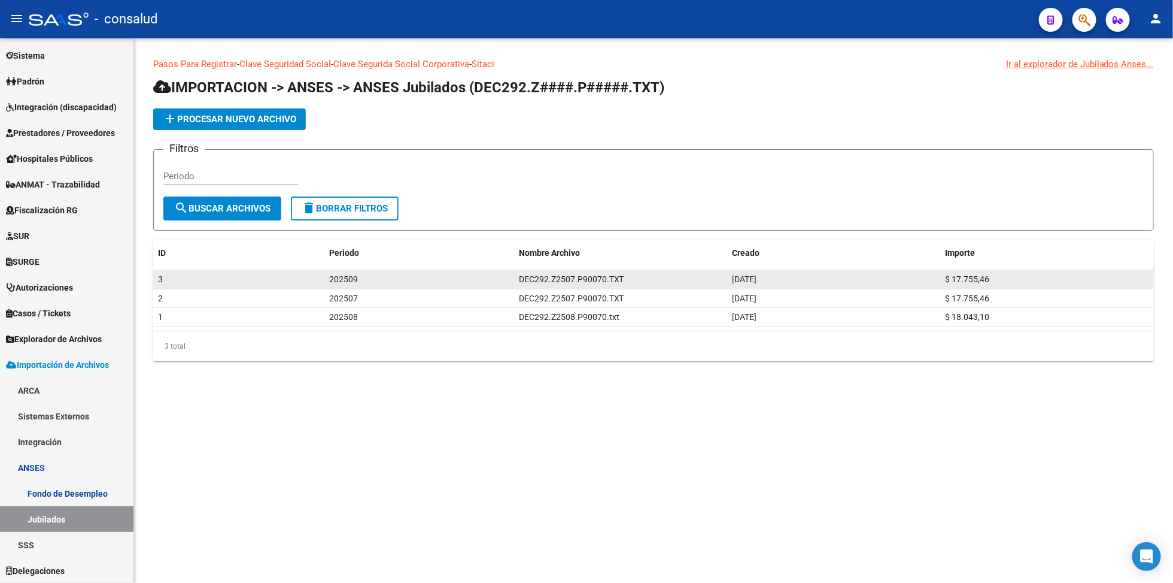
click at [427, 281] on div "202509" at bounding box center [419, 279] width 180 height 14
click at [580, 281] on span "DEC292.Z2507.P90070.TXT" at bounding box center [571, 279] width 105 height 10
drag, startPoint x: 580, startPoint y: 281, endPoint x: 684, endPoint y: 281, distance: 104.2
click at [588, 281] on span "DEC292.Z2507.P90070.TXT" at bounding box center [571, 279] width 105 height 10
click at [713, 281] on div "DEC292.Z2507.P90070.TXT" at bounding box center [621, 279] width 204 height 14
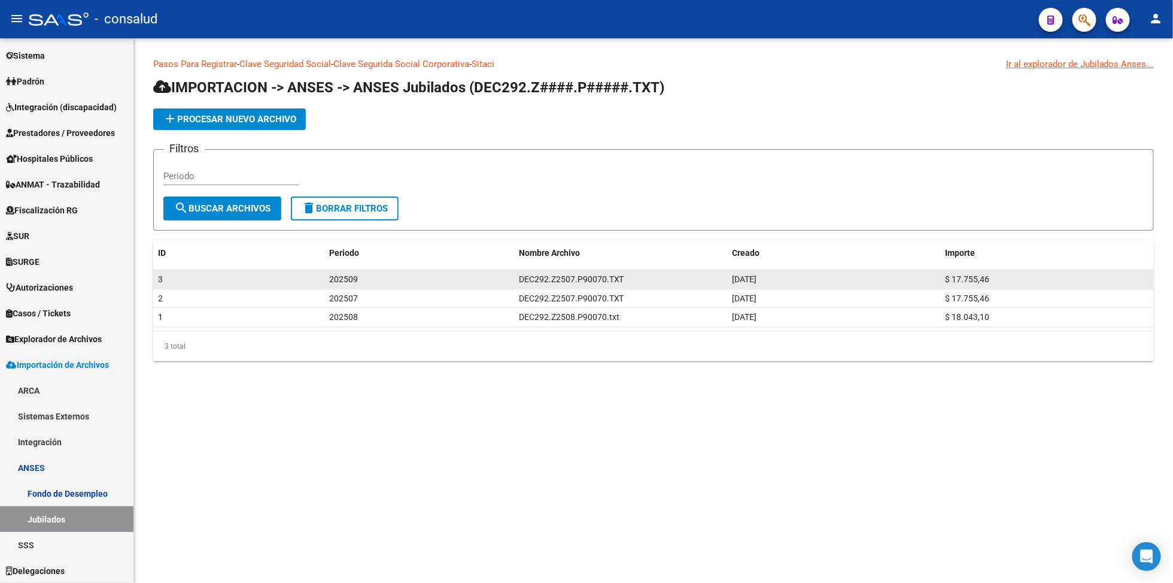
drag, startPoint x: 713, startPoint y: 281, endPoint x: 803, endPoint y: 278, distance: 89.8
click at [725, 281] on datatable-body-cell "DEC292.Z2507.P90070.TXT" at bounding box center [620, 279] width 213 height 19
click at [827, 278] on div "[DATE]" at bounding box center [834, 279] width 204 height 14
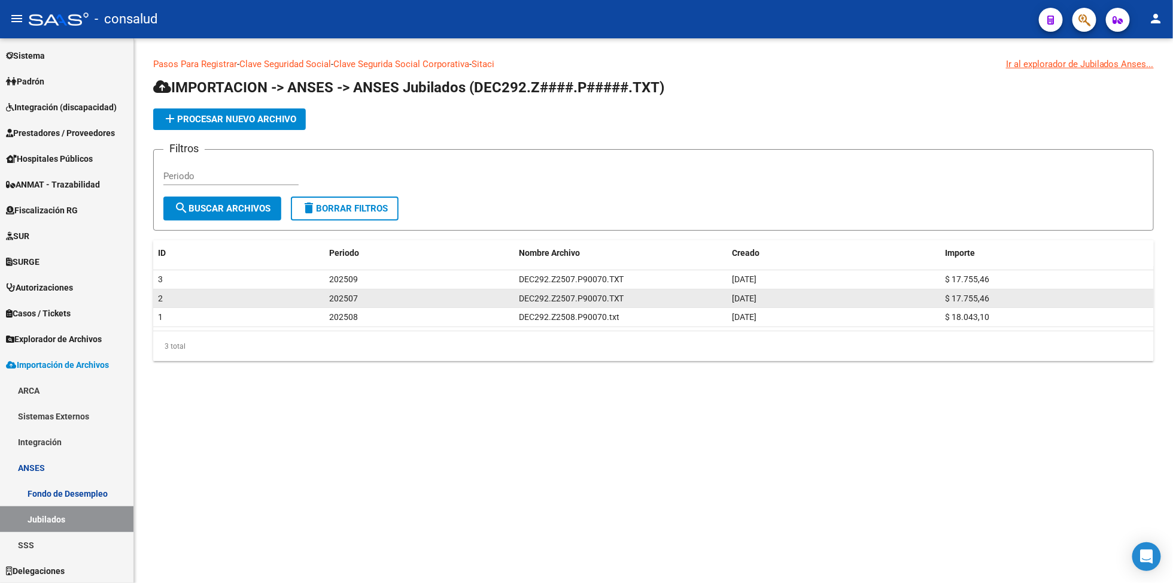
click at [172, 299] on div "2" at bounding box center [239, 299] width 162 height 14
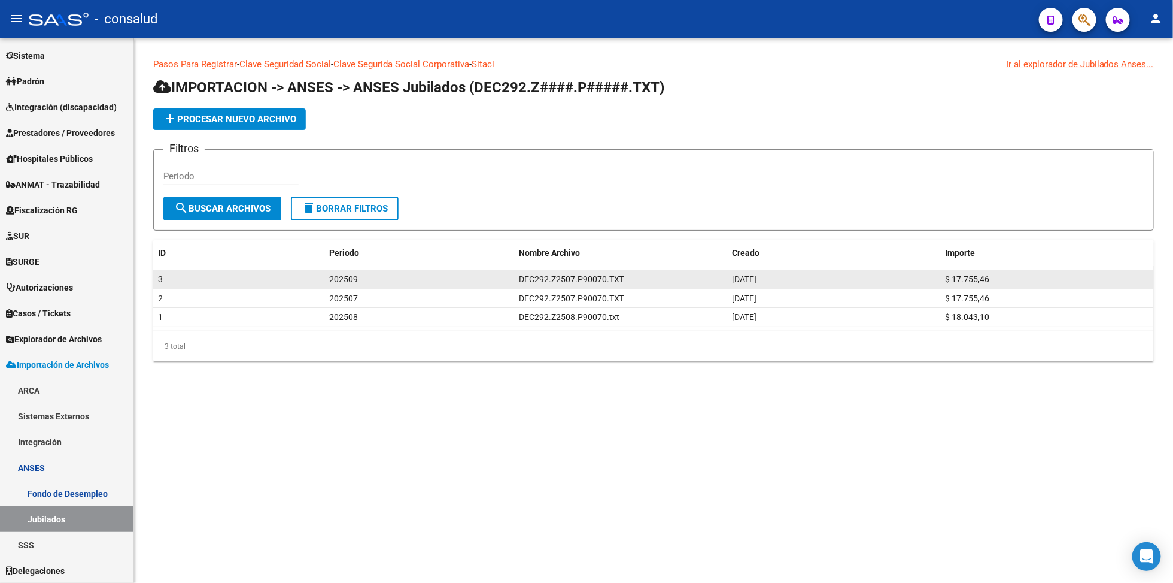
click at [335, 281] on span "202509" at bounding box center [343, 279] width 29 height 10
click at [247, 270] on datatable-body-cell "3" at bounding box center [238, 279] width 171 height 19
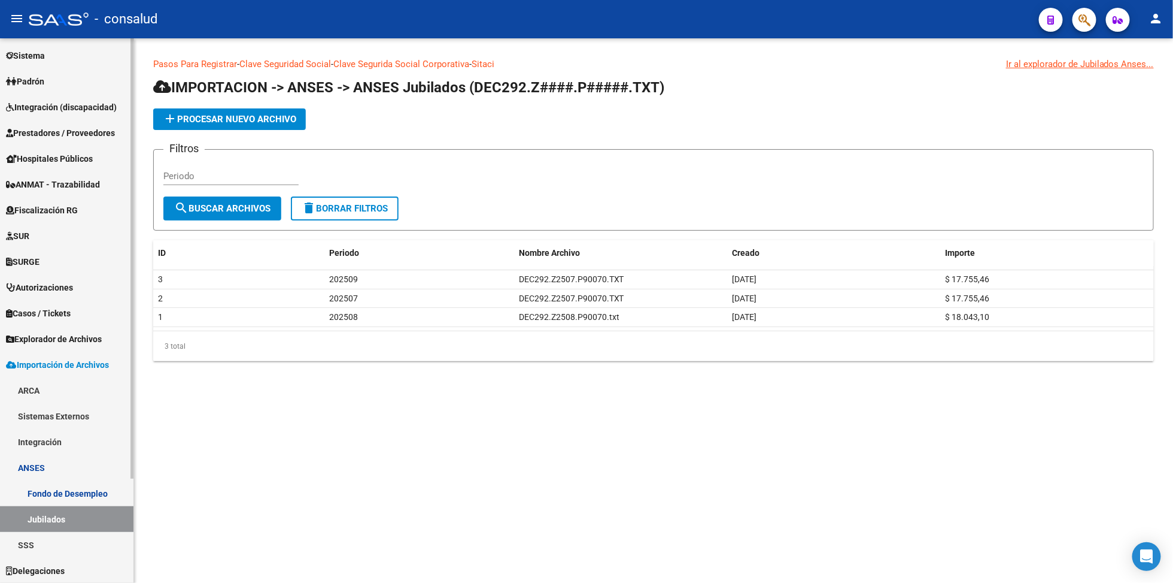
click at [55, 58] on link "Sistema" at bounding box center [67, 56] width 134 height 26
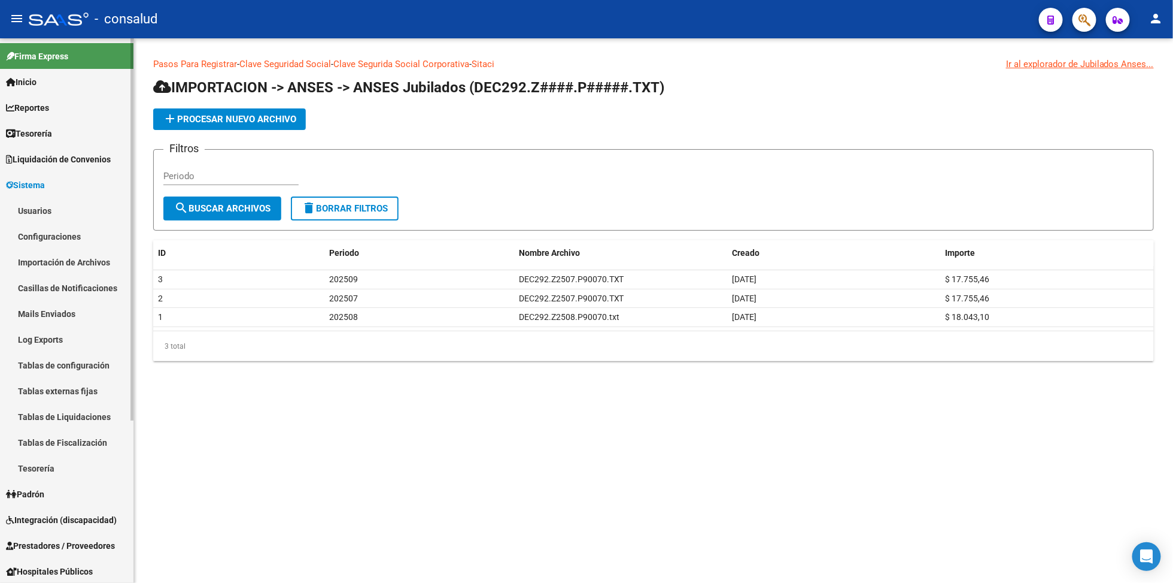
click at [48, 111] on span "Reportes" at bounding box center [27, 107] width 43 height 13
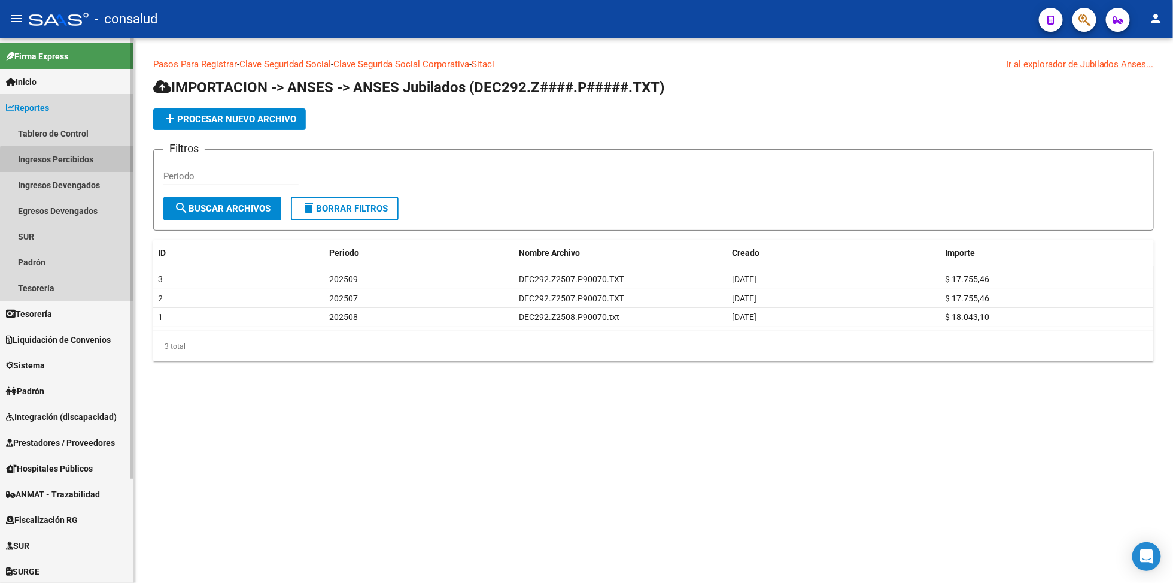
click at [71, 166] on link "Ingresos Percibidos" at bounding box center [67, 159] width 134 height 26
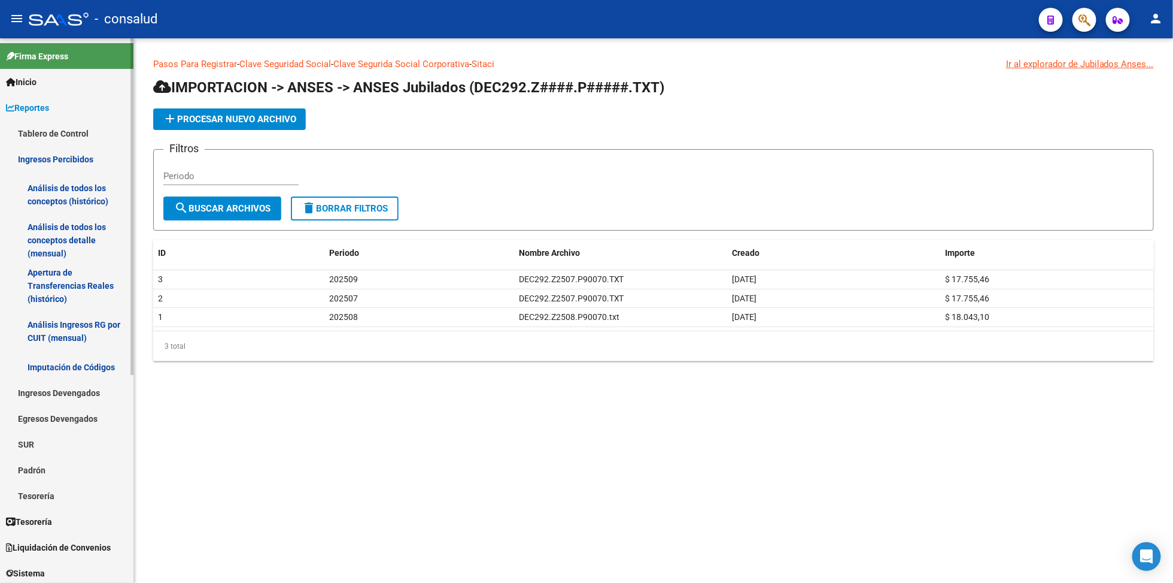
click at [78, 197] on link "Análisis de todos los conceptos (histórico)" at bounding box center [67, 194] width 134 height 45
